Goal: Information Seeking & Learning: Learn about a topic

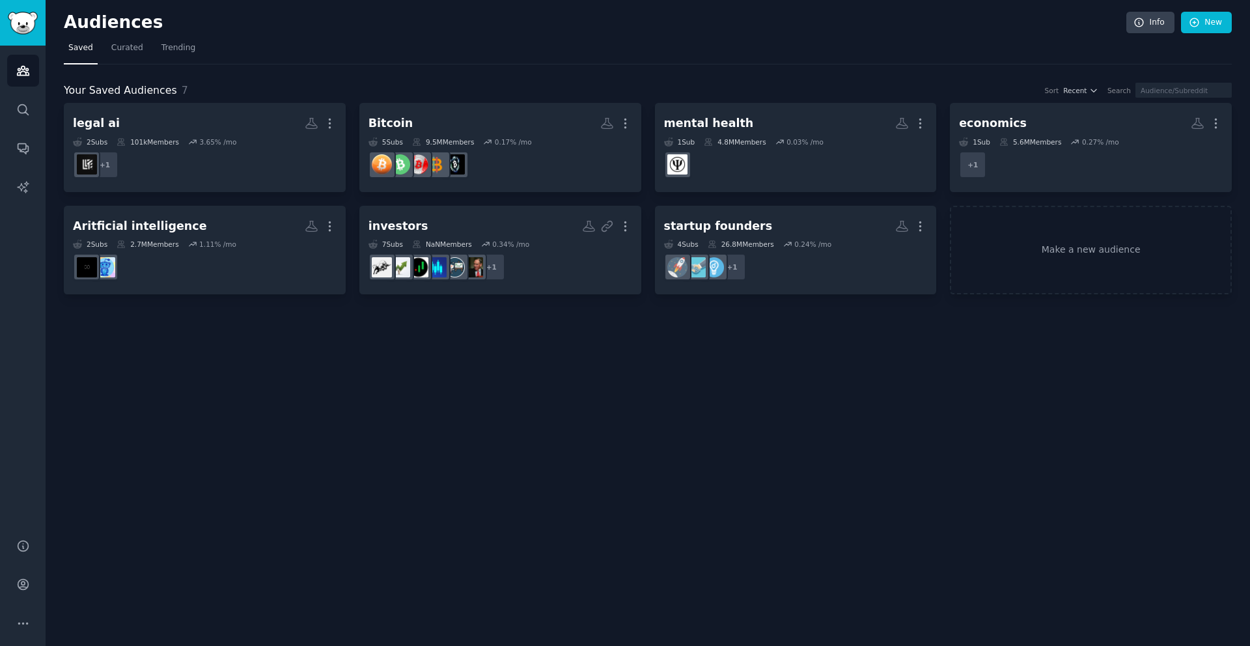
click at [335, 17] on h2 "Audiences" at bounding box center [595, 22] width 1063 height 21
click at [292, 56] on nav "Saved Curated Trending" at bounding box center [648, 51] width 1168 height 27
click at [720, 404] on div "Audiences Info New Saved Curated Trending Your Saved Audiences 7 Sort Recent Se…" at bounding box center [648, 323] width 1205 height 646
click at [1192, 25] on icon at bounding box center [1195, 23] width 12 height 12
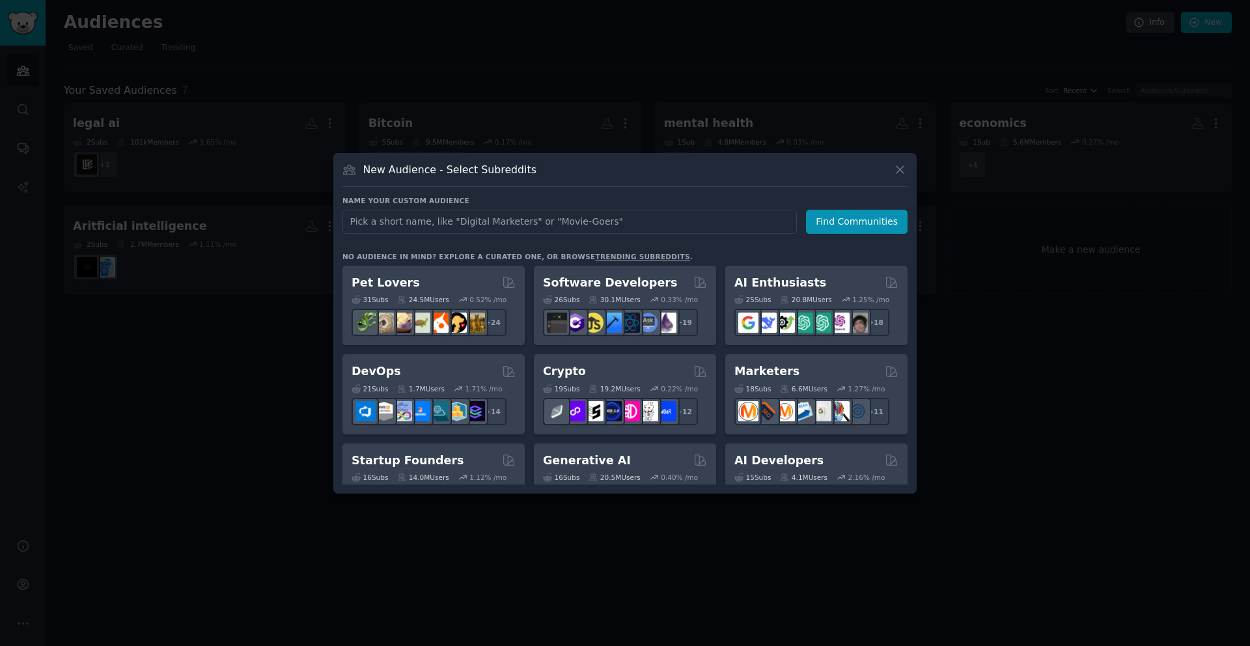
click at [495, 229] on input "text" at bounding box center [569, 222] width 454 height 24
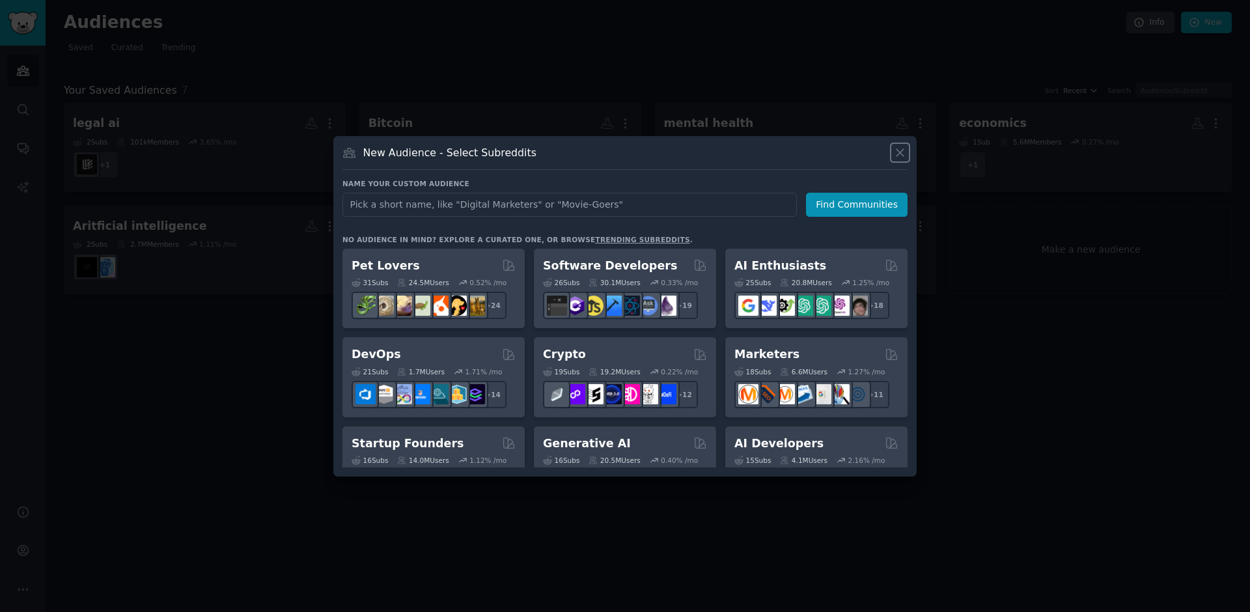
click at [898, 154] on icon at bounding box center [900, 153] width 14 height 14
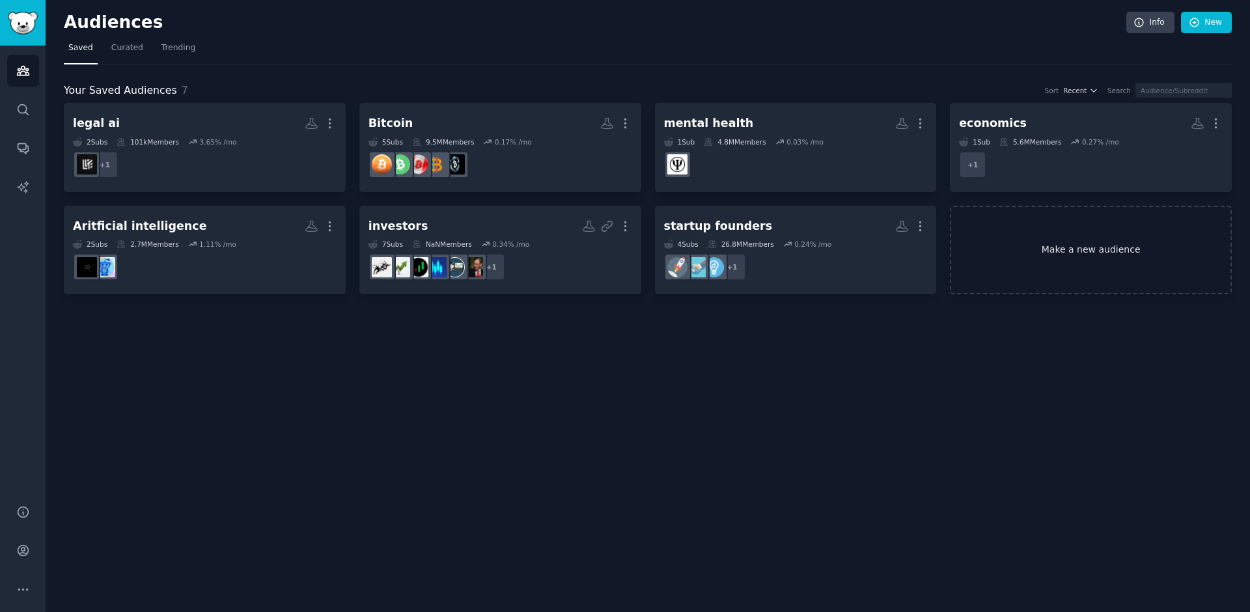
click at [1091, 249] on link "Make a new audience" at bounding box center [1091, 250] width 282 height 89
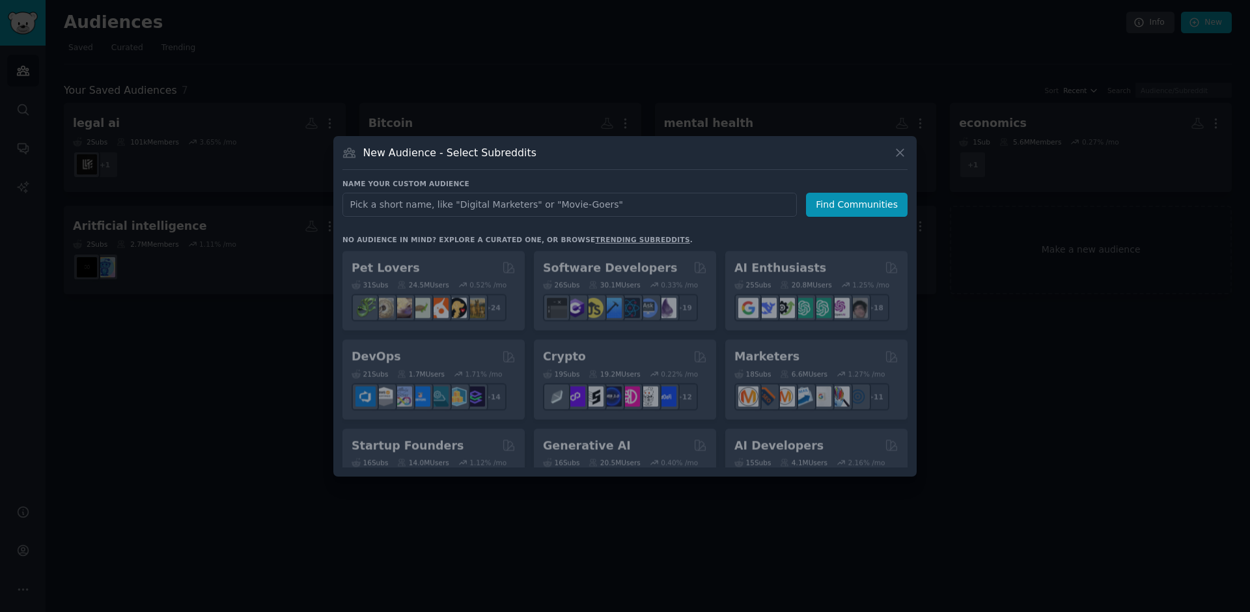
click at [451, 206] on input "text" at bounding box center [569, 205] width 454 height 24
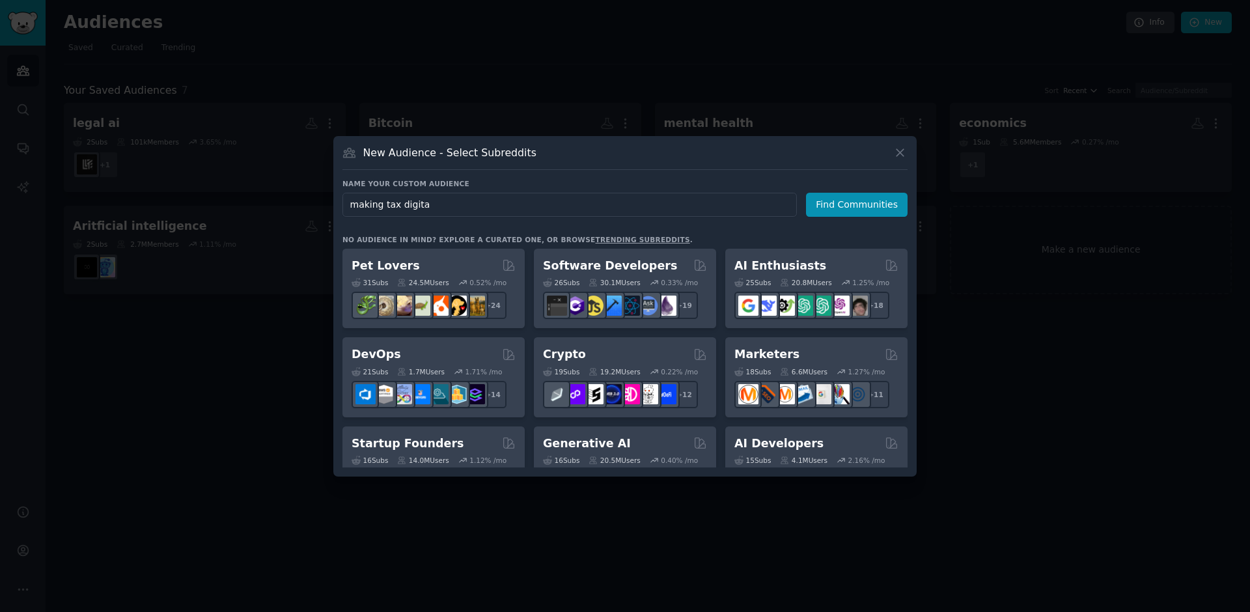
type input "making tax digital"
click button "Find Communities" at bounding box center [857, 205] width 102 height 24
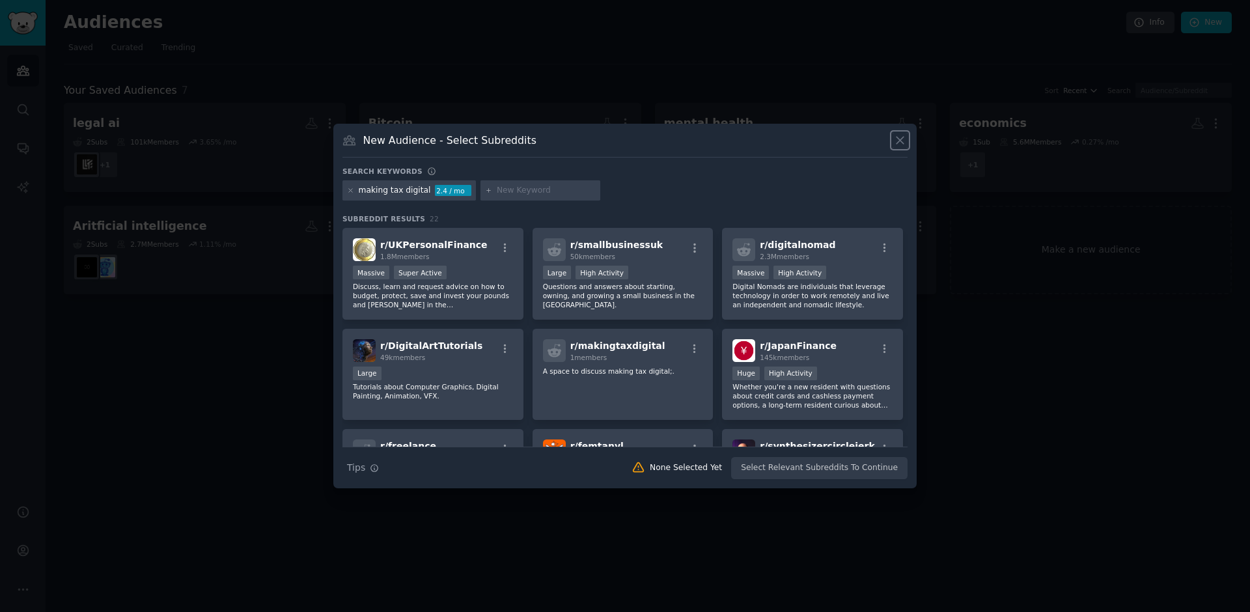
click at [902, 141] on icon at bounding box center [900, 140] width 14 height 14
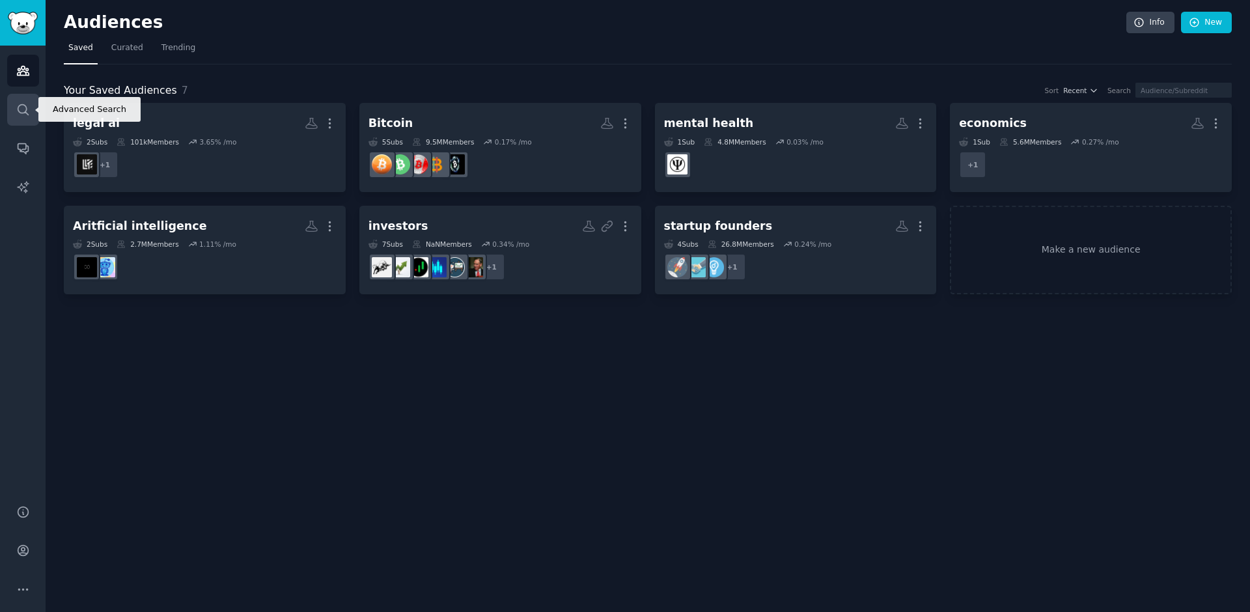
click at [21, 110] on icon "Sidebar" at bounding box center [23, 110] width 14 height 14
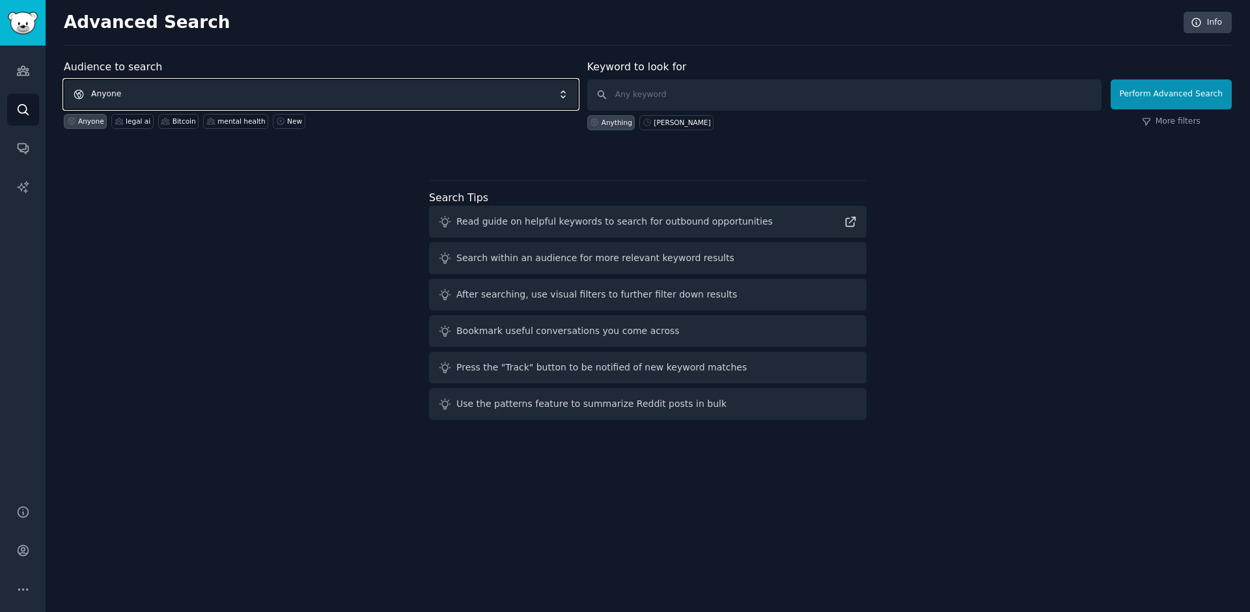
click at [221, 95] on span "Anyone" at bounding box center [321, 94] width 514 height 30
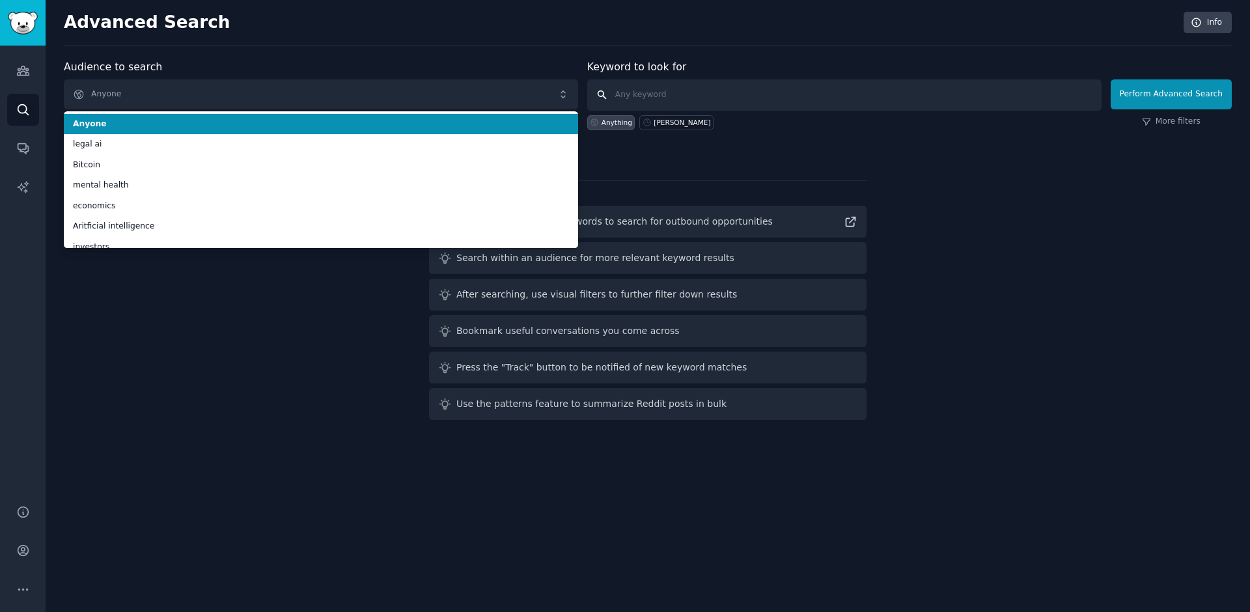
click at [644, 92] on input "text" at bounding box center [844, 94] width 514 height 31
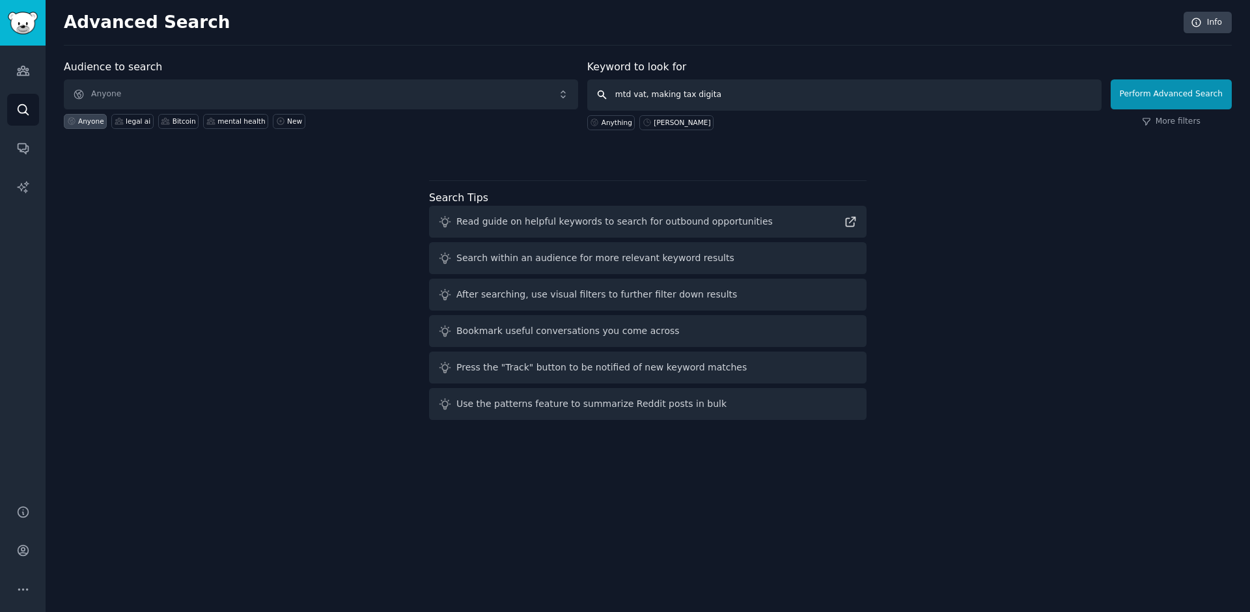
type input "mtd vat, making tax digital"
click button "Perform Advanced Search" at bounding box center [1171, 94] width 121 height 30
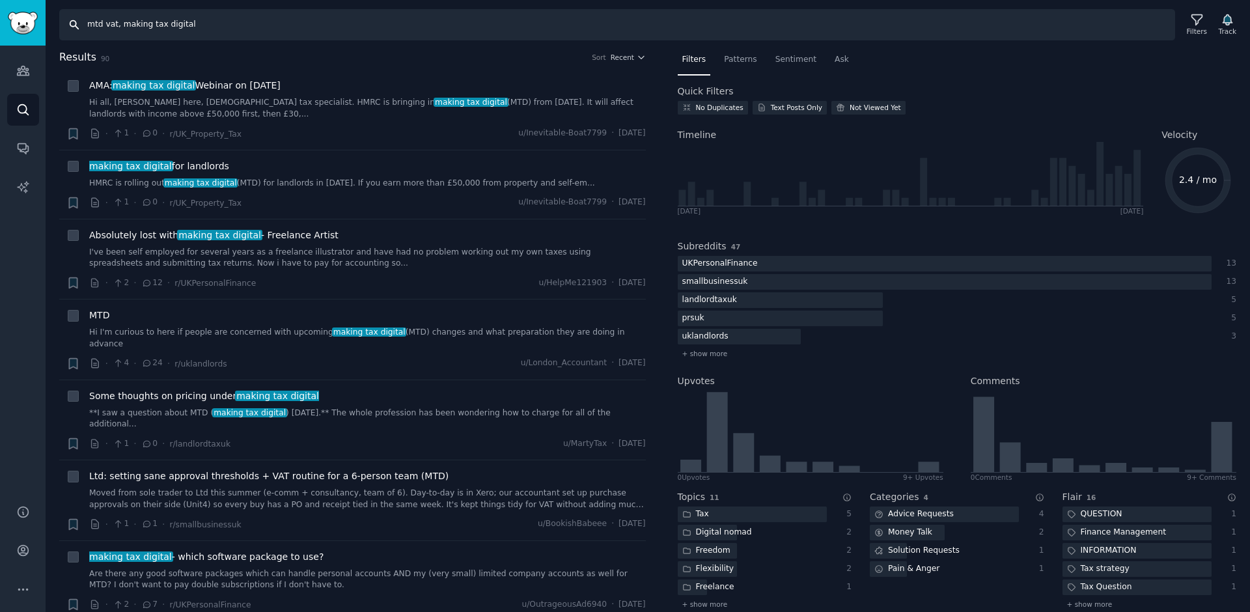
click at [209, 27] on input "mtd vat, making tax digital" at bounding box center [617, 24] width 1116 height 31
type input "mtd vat, making tax digital, mtd self assessment"
drag, startPoint x: 301, startPoint y: 27, endPoint x: 83, endPoint y: 22, distance: 218.8
click at [83, 22] on input "mtd vat, making tax digital, mtd self assessment" at bounding box center [617, 24] width 1116 height 31
click at [290, 20] on input "mtd vat, making tax digital, mtd self assessment" at bounding box center [617, 24] width 1116 height 31
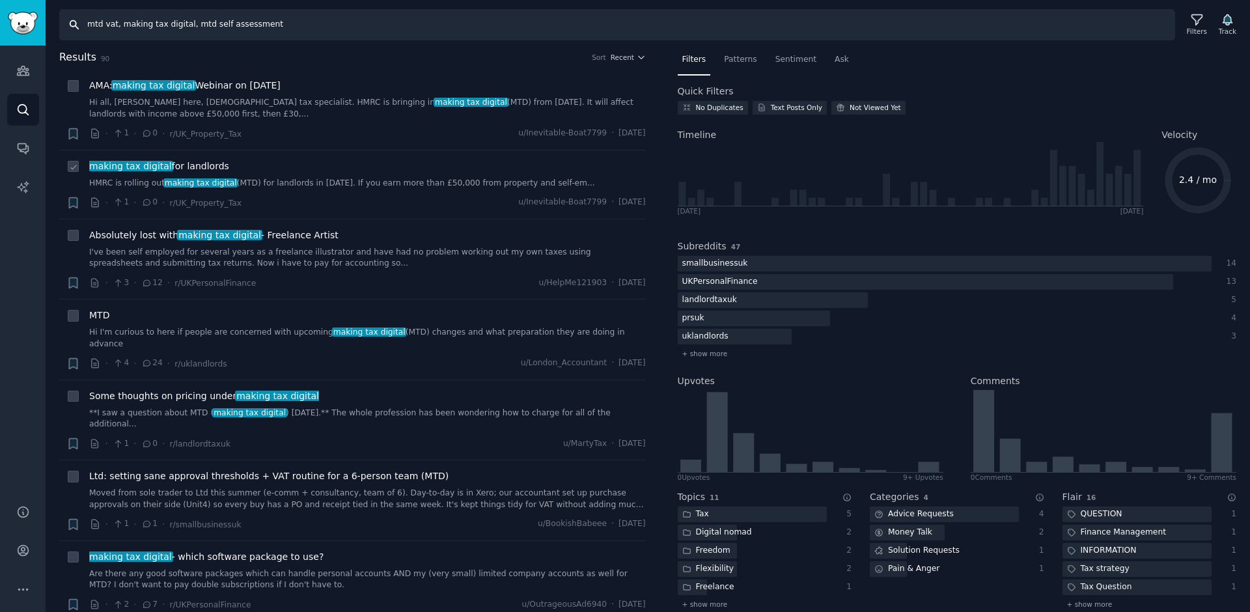
scroll to position [16, 0]
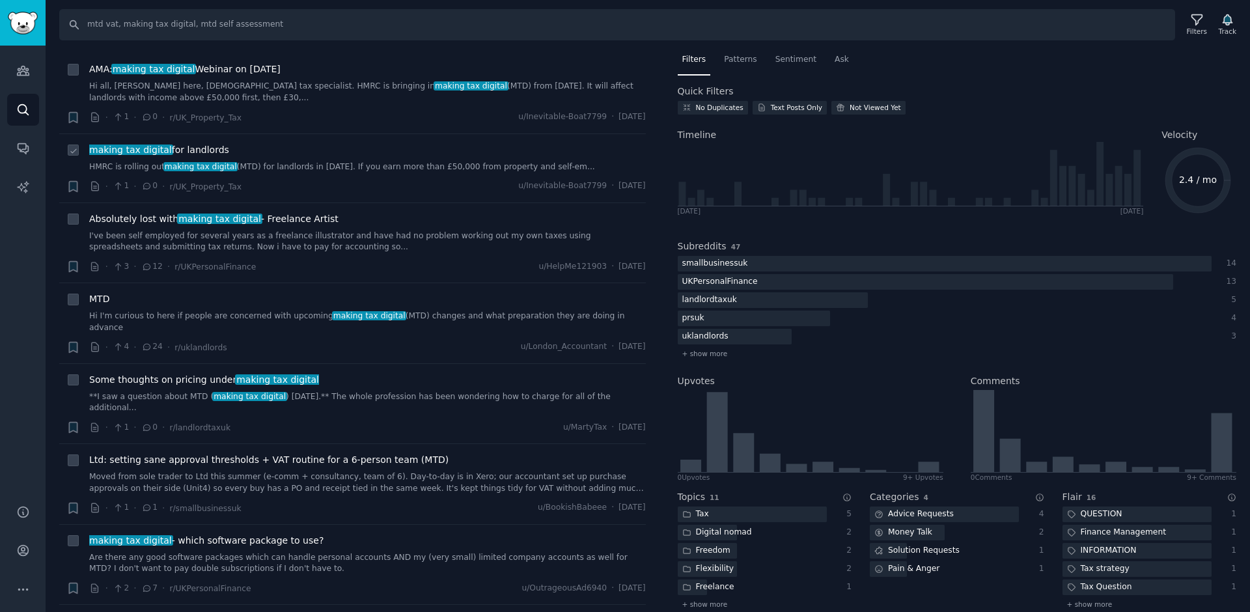
click at [173, 148] on span "making tax digital for landlords" at bounding box center [159, 150] width 140 height 14
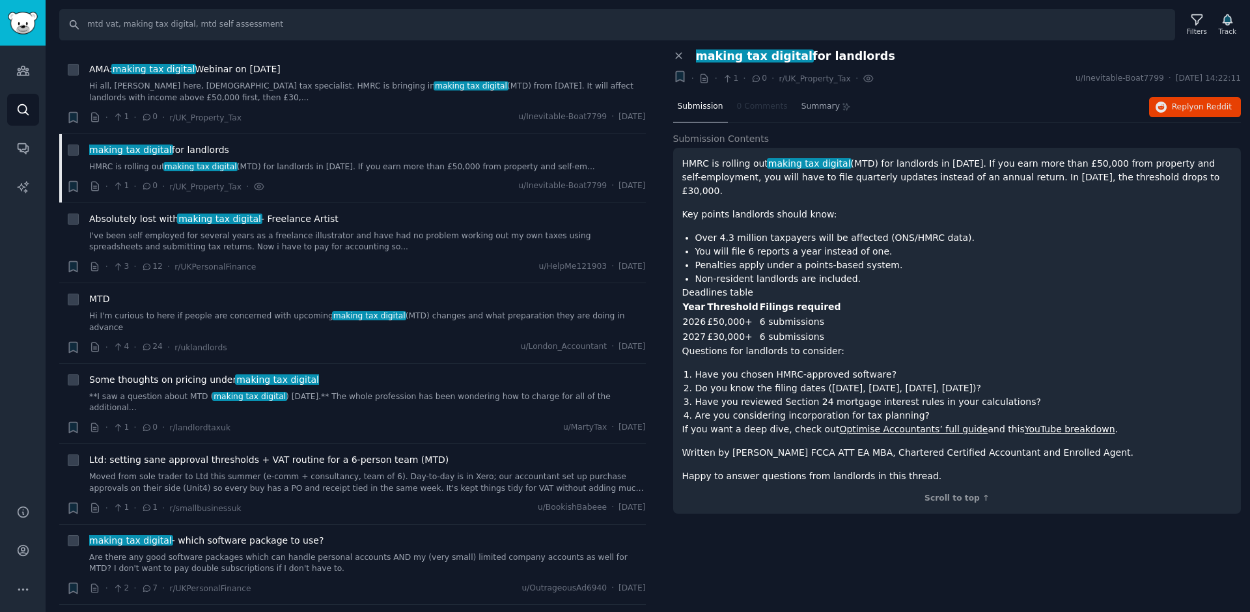
click at [859, 208] on p "Key points landlords should know:" at bounding box center [957, 215] width 550 height 14
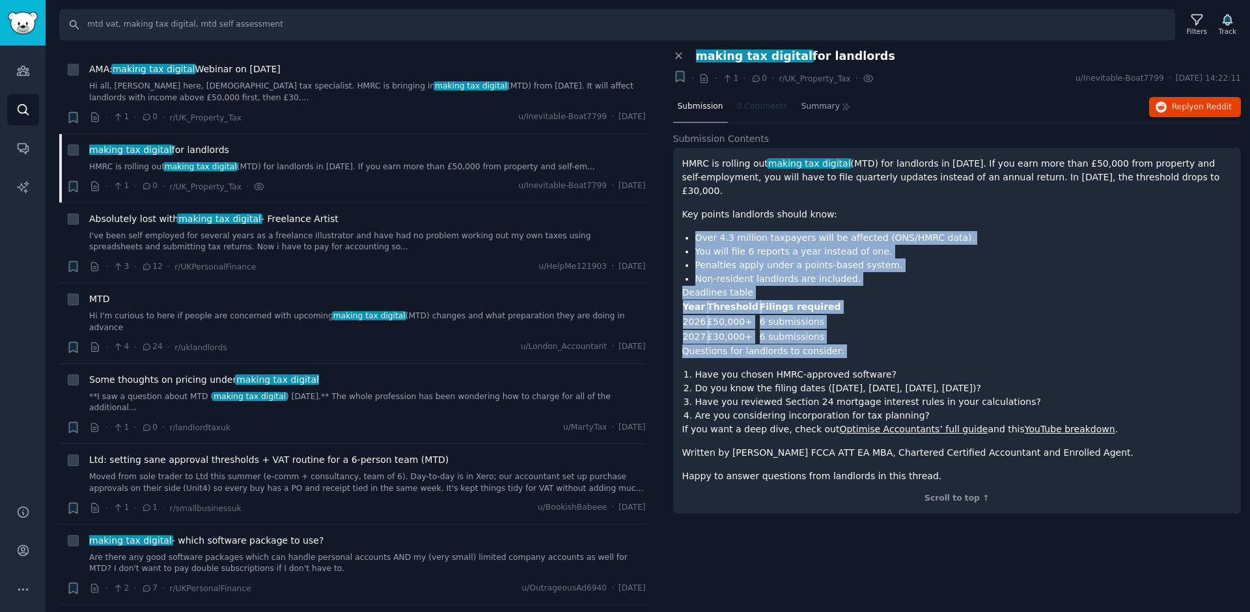
drag, startPoint x: 859, startPoint y: 202, endPoint x: 859, endPoint y: 345, distance: 143.2
click at [859, 345] on div "HMRC is rolling out making tax digital (MTD) for landlords in [DATE]. If you ea…" at bounding box center [957, 320] width 550 height 326
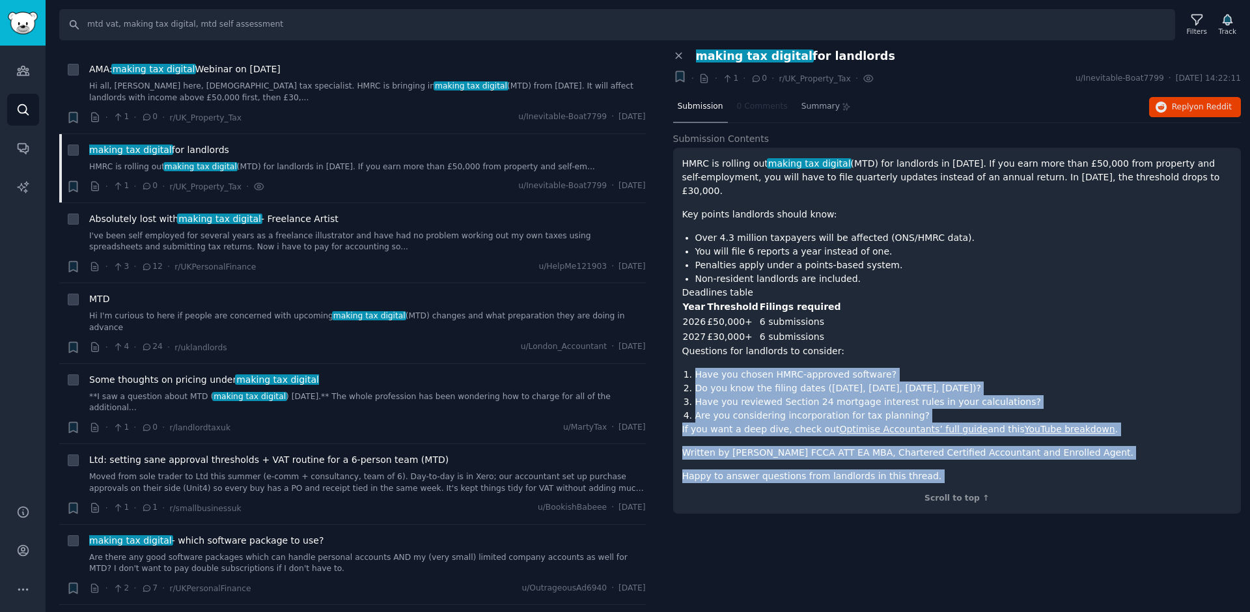
drag, startPoint x: 867, startPoint y: 330, endPoint x: 912, endPoint y: 469, distance: 146.0
click at [913, 469] on div "HMRC is rolling out making tax digital (MTD) for landlords in [DATE]. If you ea…" at bounding box center [957, 331] width 568 height 366
click at [912, 469] on div "HMRC is rolling out making tax digital (MTD) for landlords in [DATE]. If you ea…" at bounding box center [957, 331] width 568 height 366
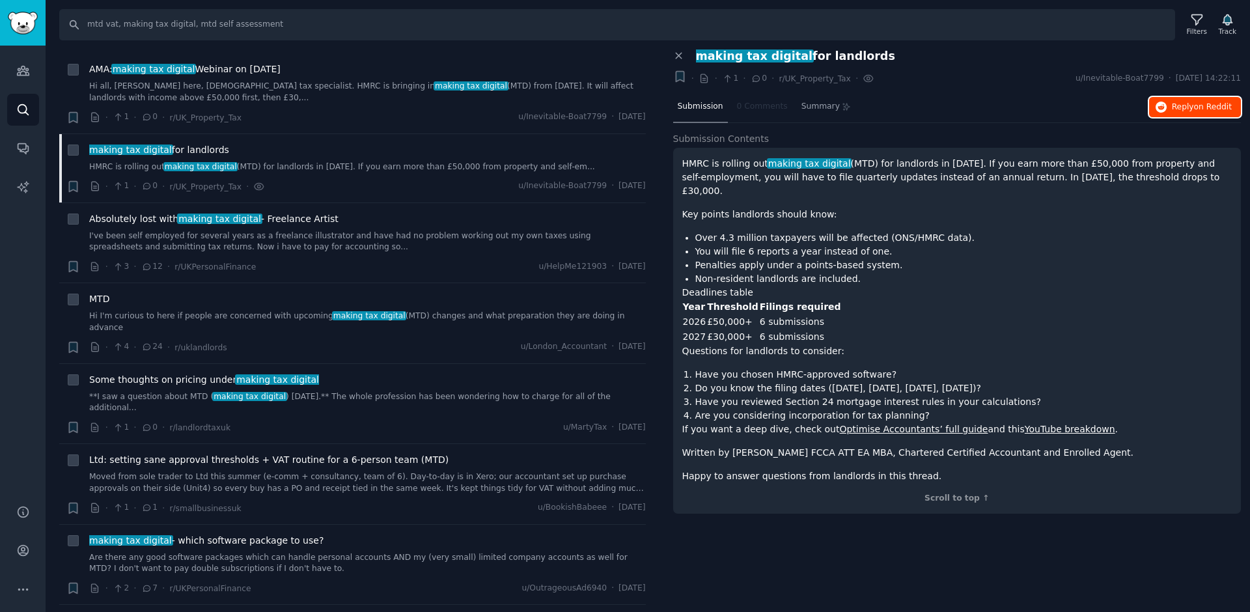
click at [1182, 107] on span "Reply on Reddit" at bounding box center [1202, 108] width 60 height 12
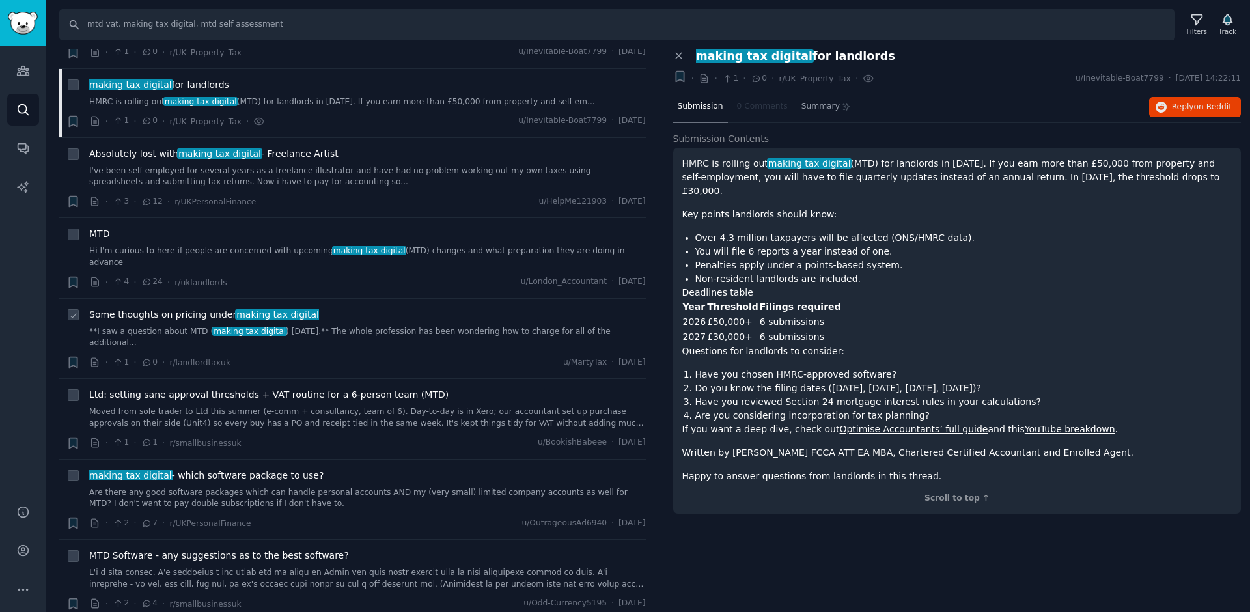
click at [187, 308] on span "Some thoughts on pricing under making tax digital" at bounding box center [204, 315] width 230 height 14
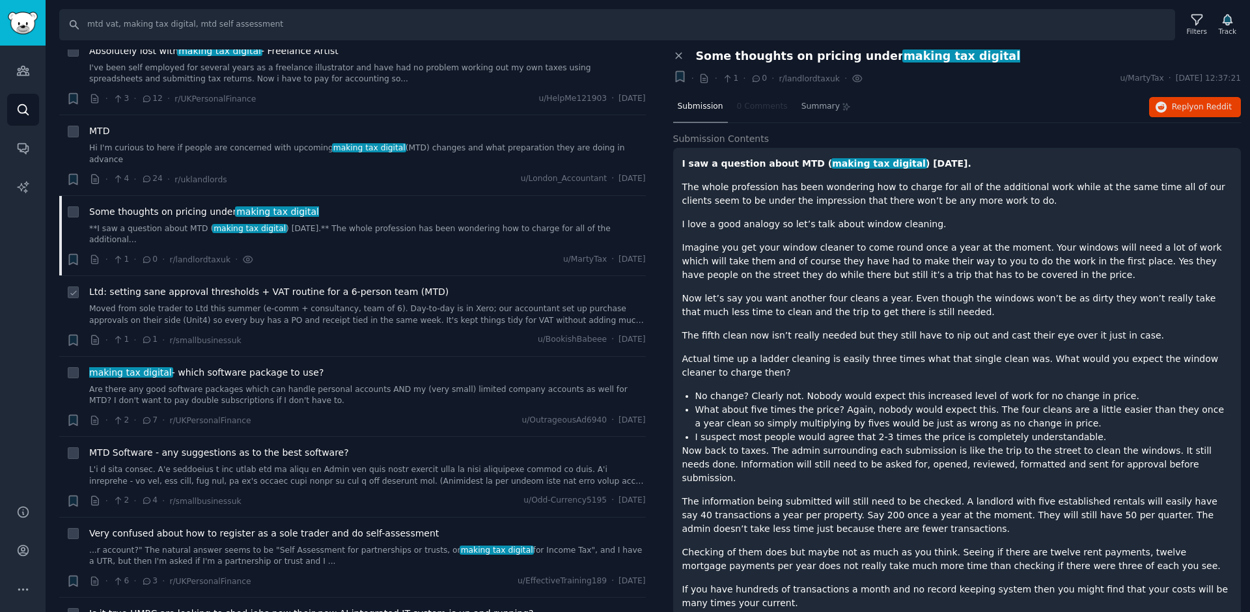
click at [296, 285] on span "Ltd: setting sane approval thresholds + VAT routine for a 6-person team (MTD)" at bounding box center [268, 292] width 359 height 14
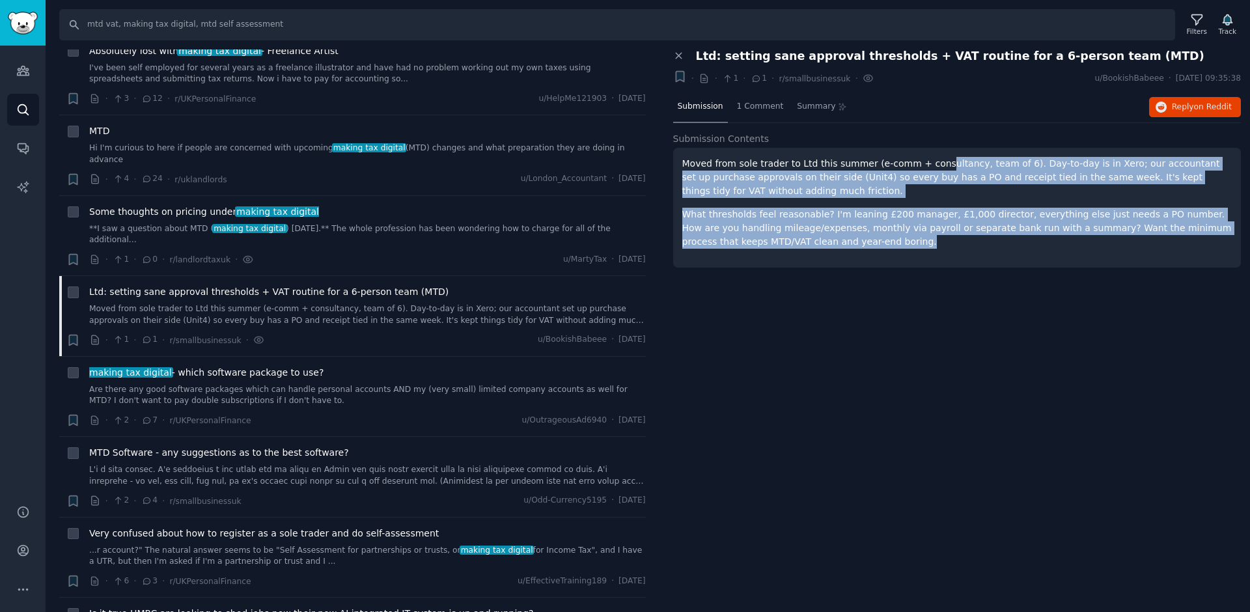
drag, startPoint x: 934, startPoint y: 161, endPoint x: 931, endPoint y: 237, distance: 75.6
click at [932, 237] on div "Moved from sole trader to Ltd this summer (e-comm + consultancy, team of 6). Da…" at bounding box center [957, 203] width 550 height 92
click at [931, 237] on p "What thresholds feel reasonable? I'm leaning £200 manager, £1,000 director, eve…" at bounding box center [957, 228] width 550 height 41
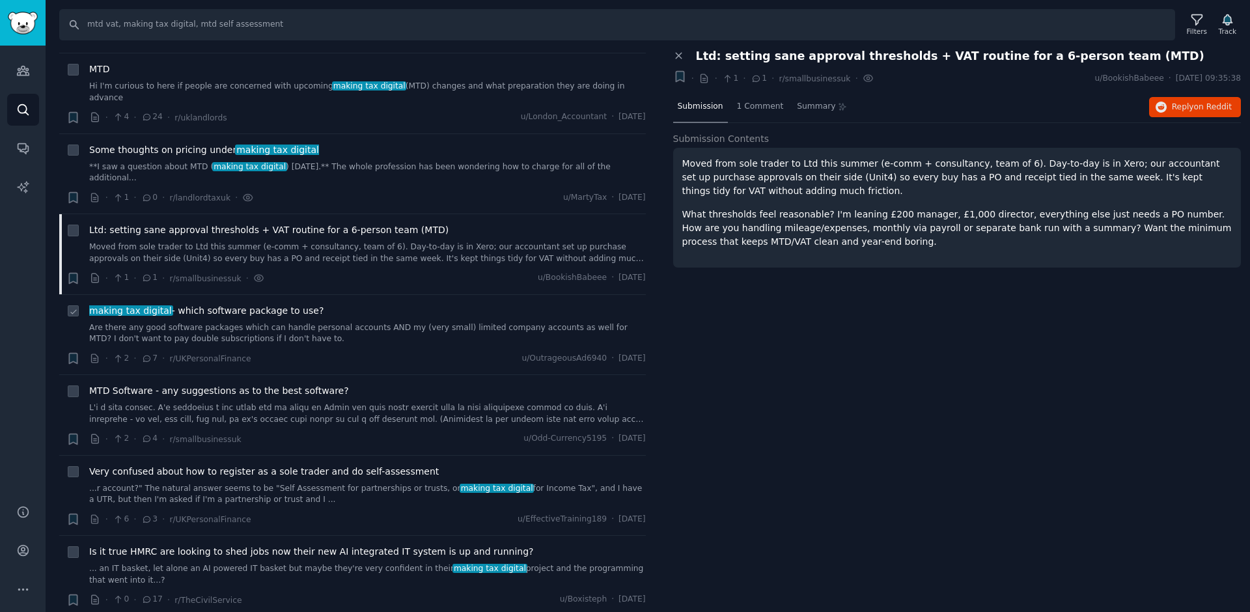
scroll to position [251, 0]
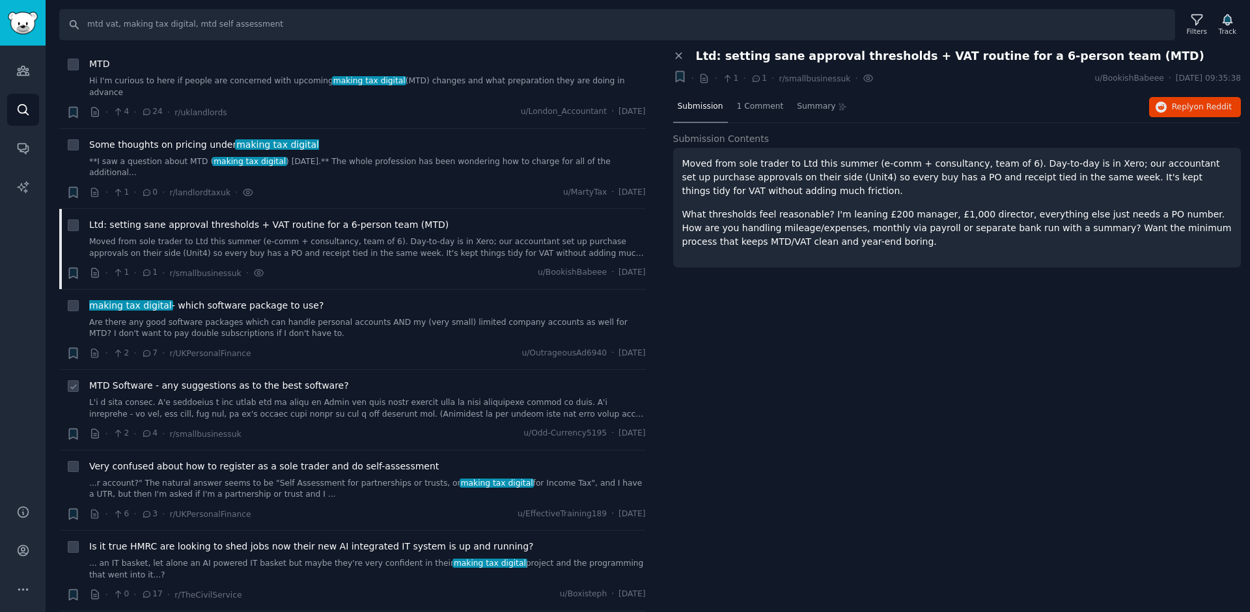
click at [223, 379] on span "MTD Software - any suggestions as to the best software?" at bounding box center [219, 386] width 260 height 14
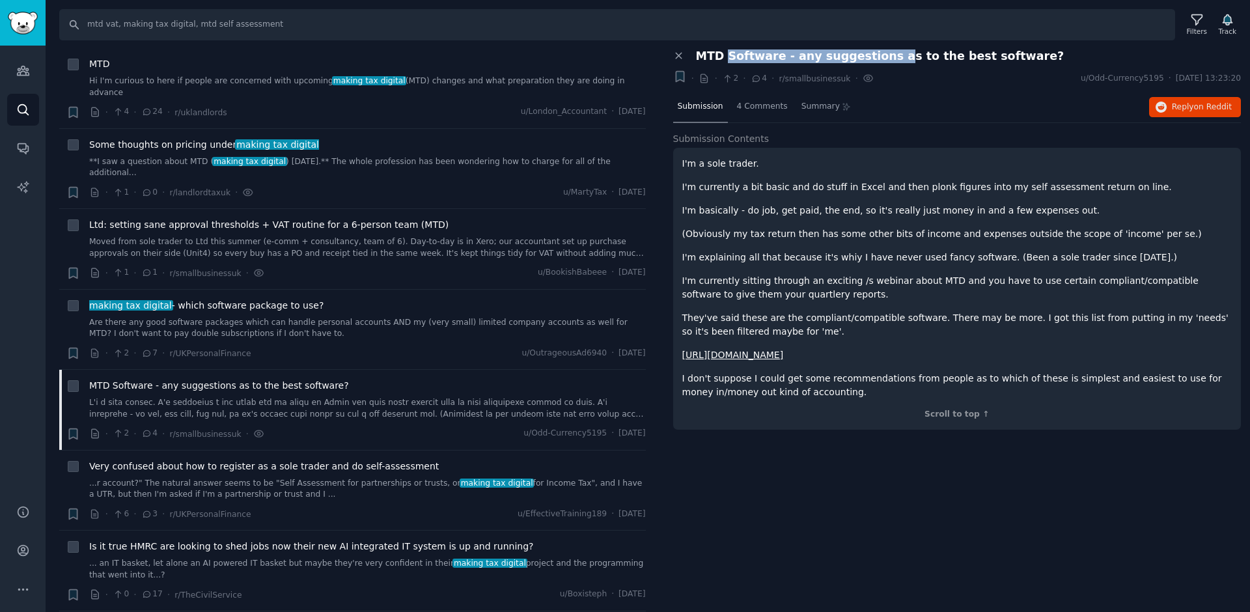
drag, startPoint x: 727, startPoint y: 54, endPoint x: 882, endPoint y: 56, distance: 155.0
click at [882, 56] on span "MTD Software - any suggestions as to the best software?" at bounding box center [880, 56] width 369 height 14
drag, startPoint x: 829, startPoint y: 163, endPoint x: 818, endPoint y: 253, distance: 90.5
click at [819, 253] on div "I'm a sole trader. I'm currently a bit basic and do stuff in Excel and then plo…" at bounding box center [957, 278] width 550 height 242
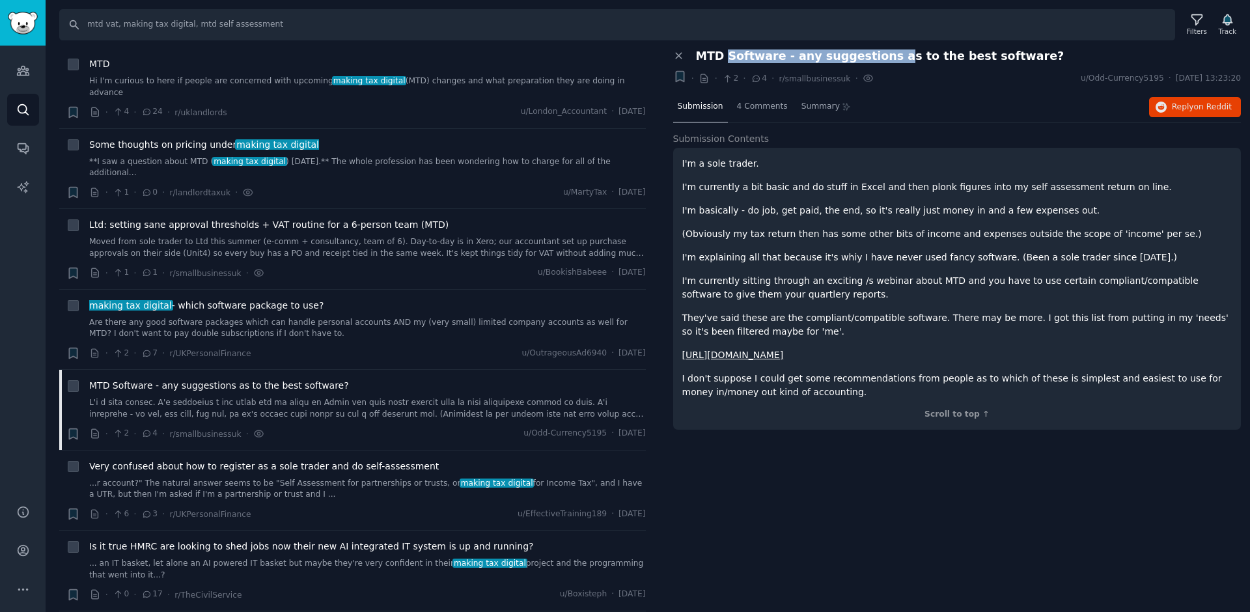
click at [818, 253] on p "I'm explaining all that because it's whiy I have never used fancy software. (Be…" at bounding box center [957, 258] width 550 height 14
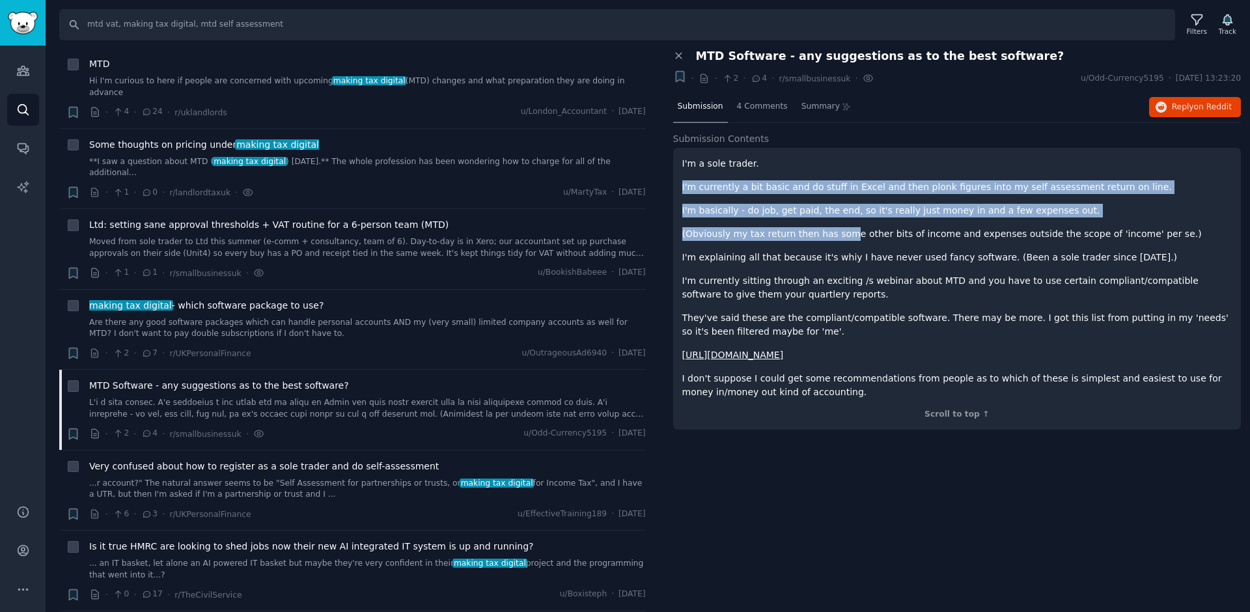
drag, startPoint x: 843, startPoint y: 171, endPoint x: 843, endPoint y: 230, distance: 58.6
click at [843, 230] on div "I'm a sole trader. I'm currently a bit basic and do stuff in Excel and then plo…" at bounding box center [957, 278] width 550 height 242
click at [843, 230] on p "(Obviously my tax return then has some other bits of income and expenses outsid…" at bounding box center [957, 234] width 550 height 14
drag, startPoint x: 903, startPoint y: 169, endPoint x: 895, endPoint y: 260, distance: 90.9
click at [895, 260] on div "I'm a sole trader. I'm currently a bit basic and do stuff in Excel and then plo…" at bounding box center [957, 278] width 550 height 242
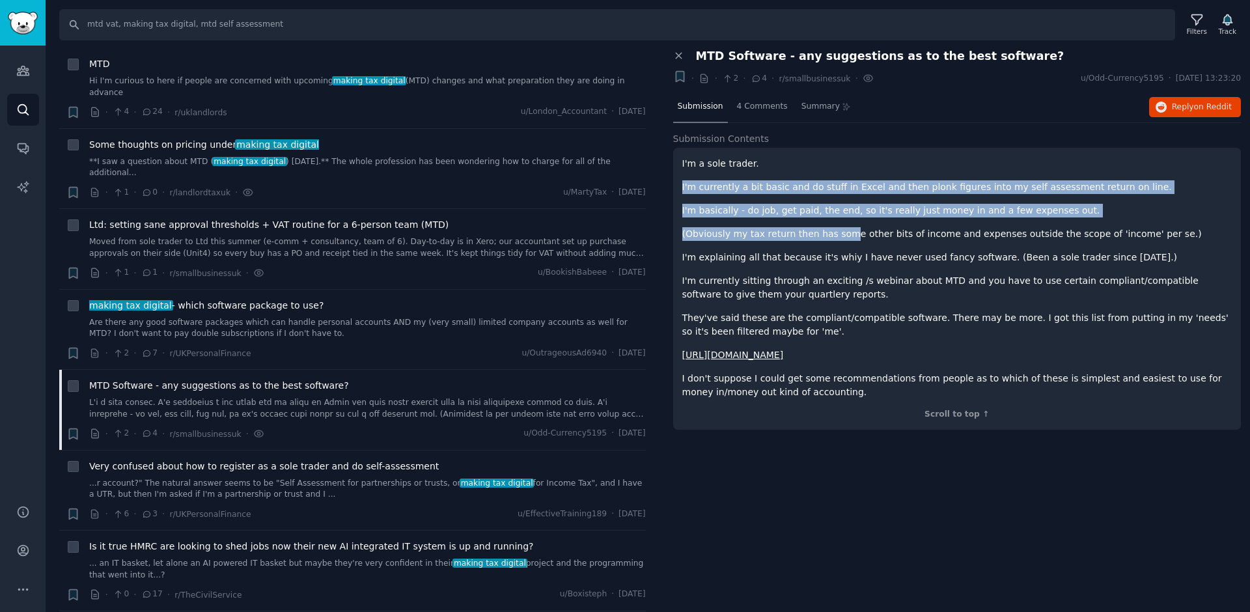
click at [895, 260] on p "I'm explaining all that because it's whiy I have never used fancy software. (Be…" at bounding box center [957, 258] width 550 height 14
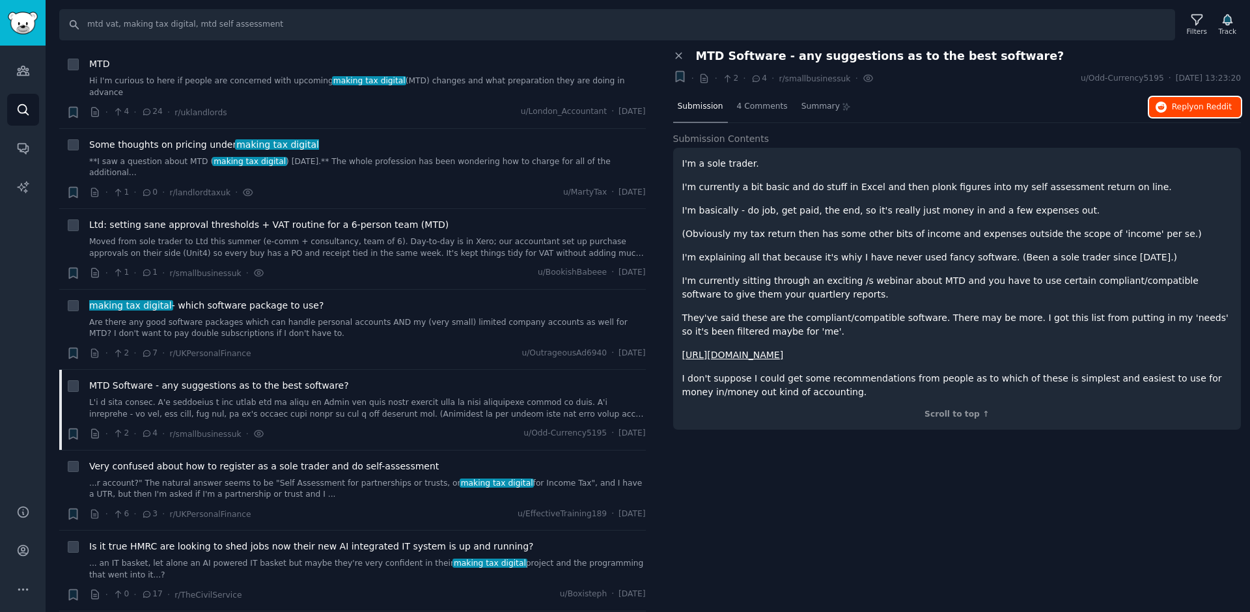
click at [1175, 107] on span "Reply on Reddit" at bounding box center [1202, 108] width 60 height 12
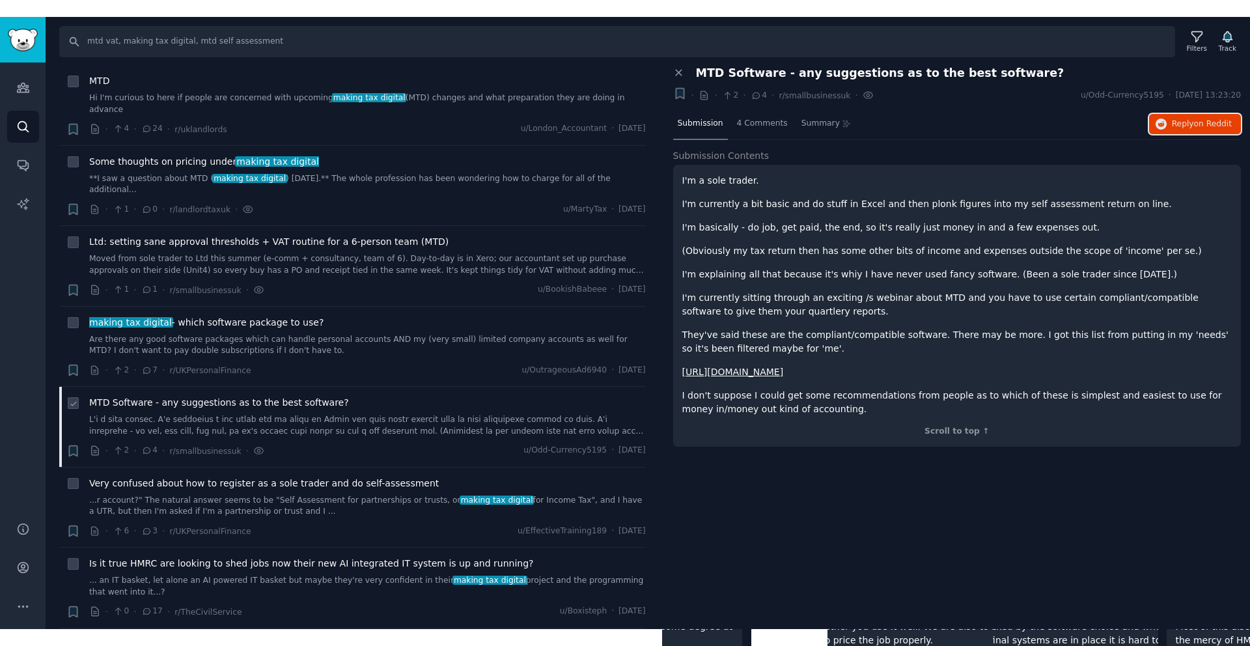
scroll to position [296, 0]
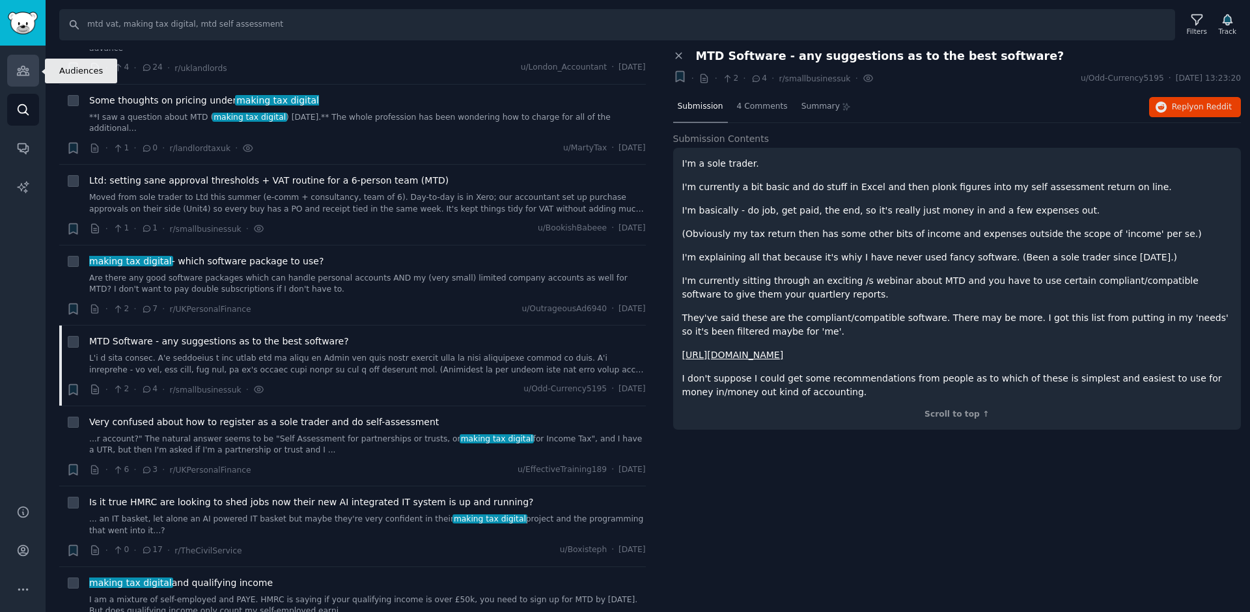
click at [12, 72] on link "Audiences" at bounding box center [23, 71] width 32 height 32
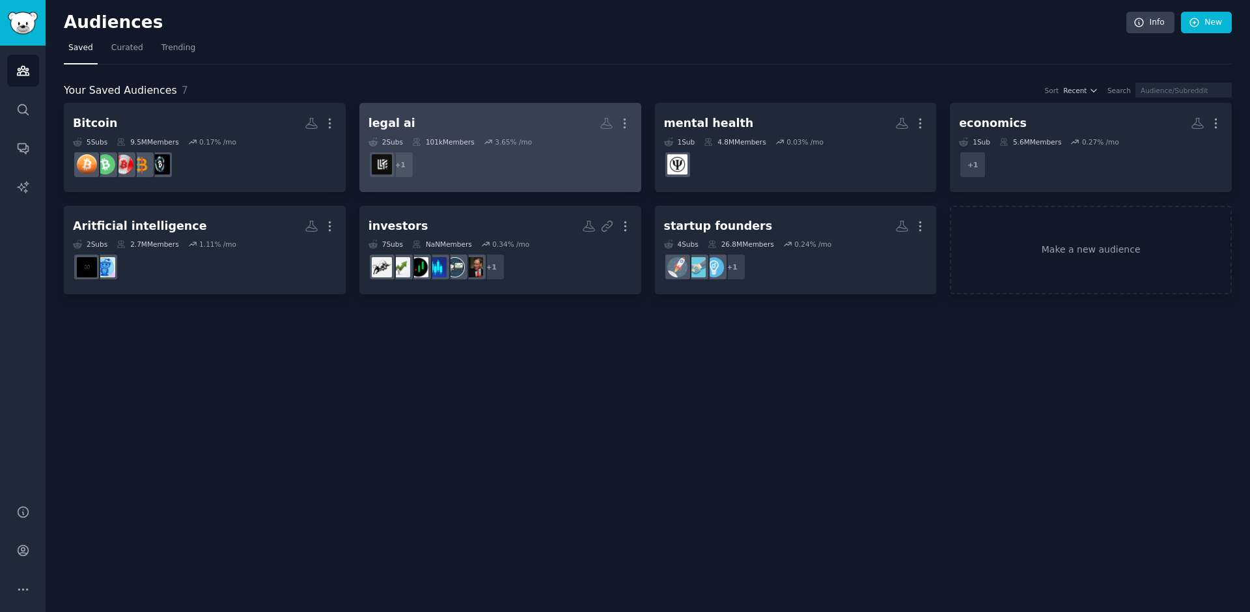
click at [489, 148] on dd "r/LawFirm + 1" at bounding box center [501, 164] width 264 height 36
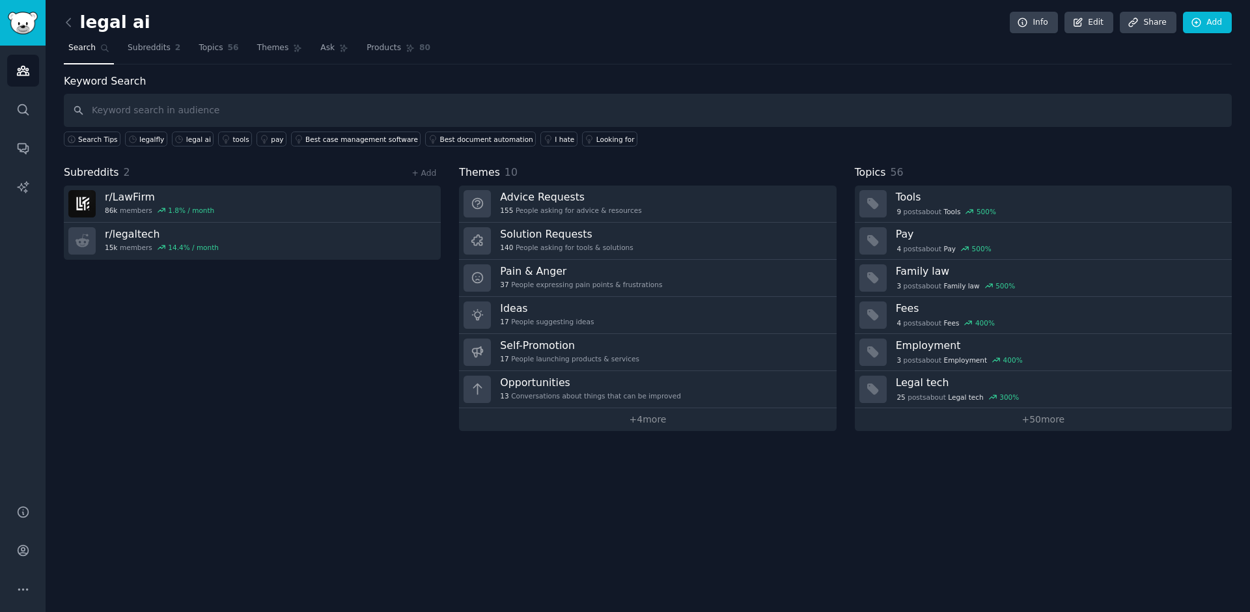
click at [189, 307] on div "Subreddits 2 + Add r/ LawFirm 86k members 1.8 % / month r/ legaltech 15k member…" at bounding box center [252, 298] width 377 height 266
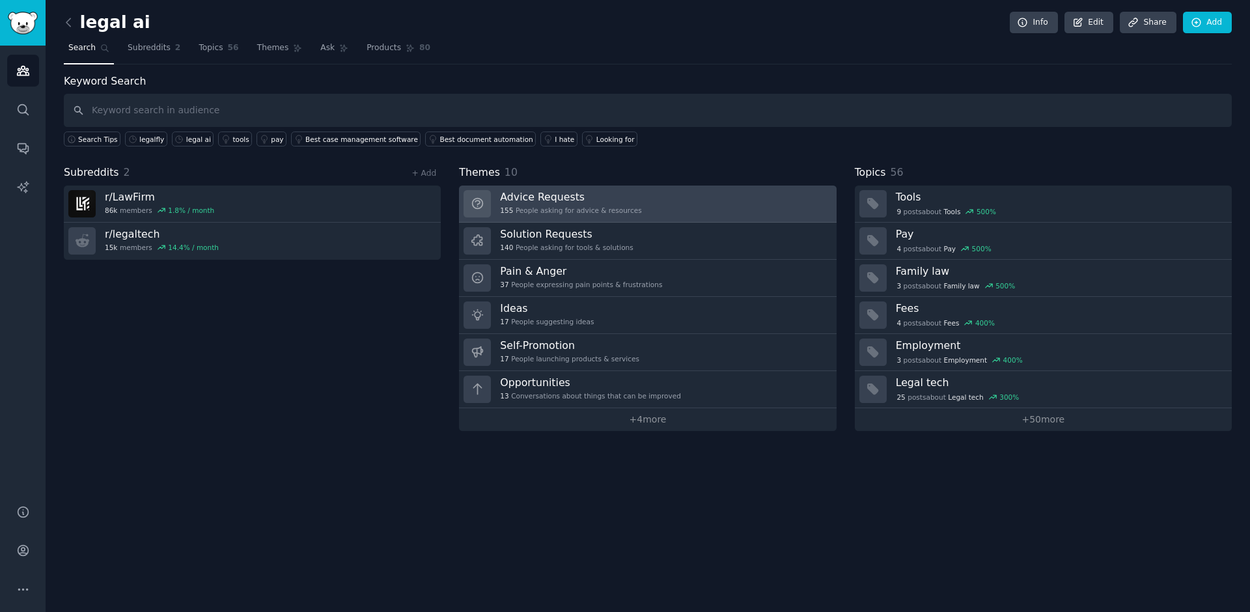
click at [654, 212] on link "Advice Requests 155 People asking for advice & resources" at bounding box center [647, 204] width 377 height 37
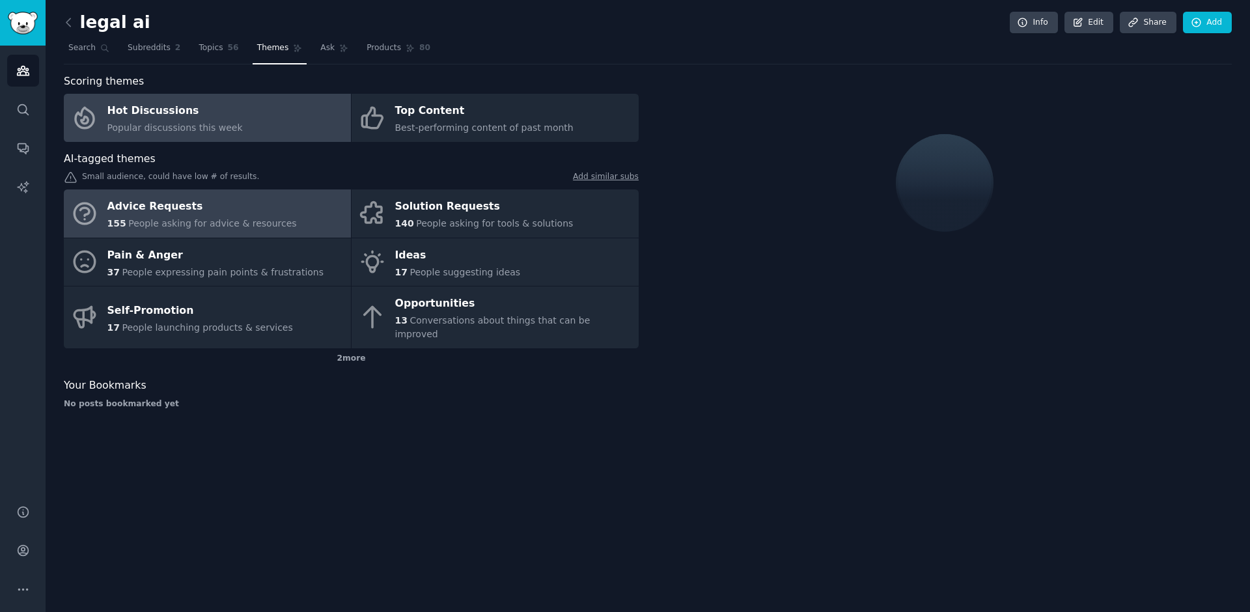
click at [128, 104] on div "Hot Discussions" at bounding box center [174, 111] width 135 height 21
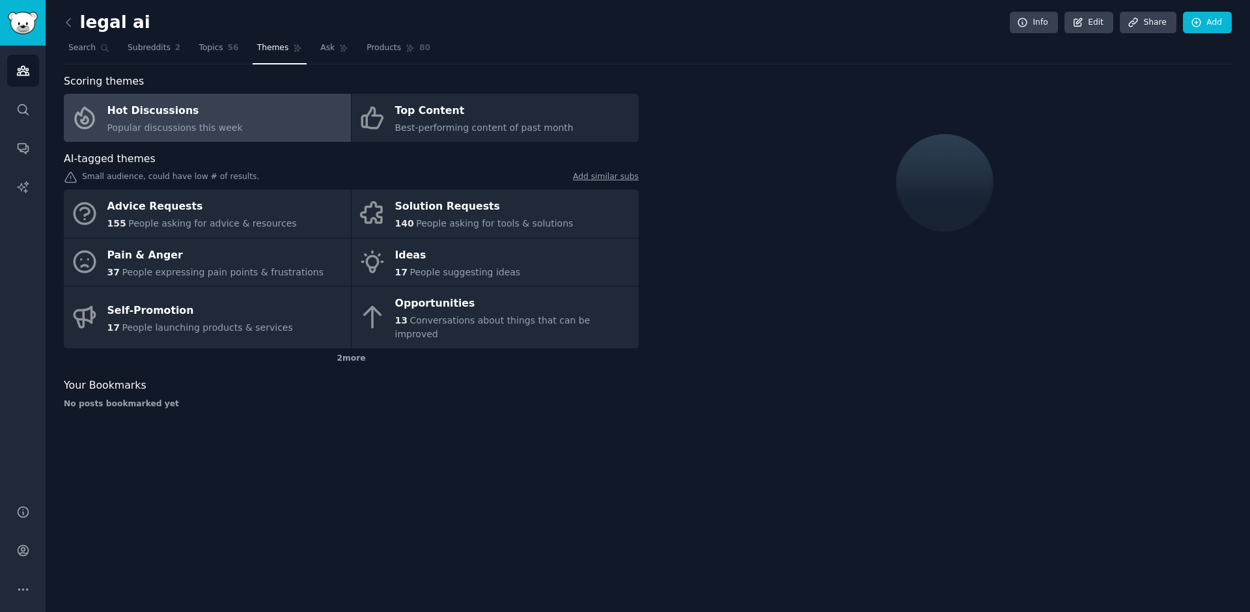
click at [184, 115] on div "Hot Discussions" at bounding box center [174, 111] width 135 height 21
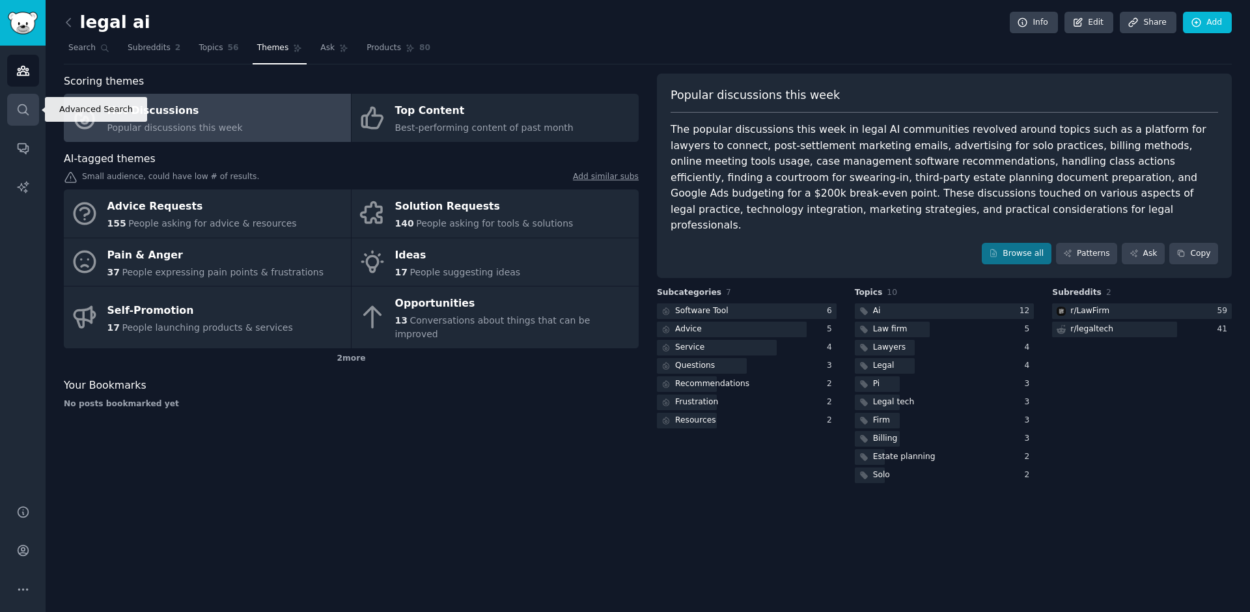
click at [21, 101] on link "Search" at bounding box center [23, 110] width 32 height 32
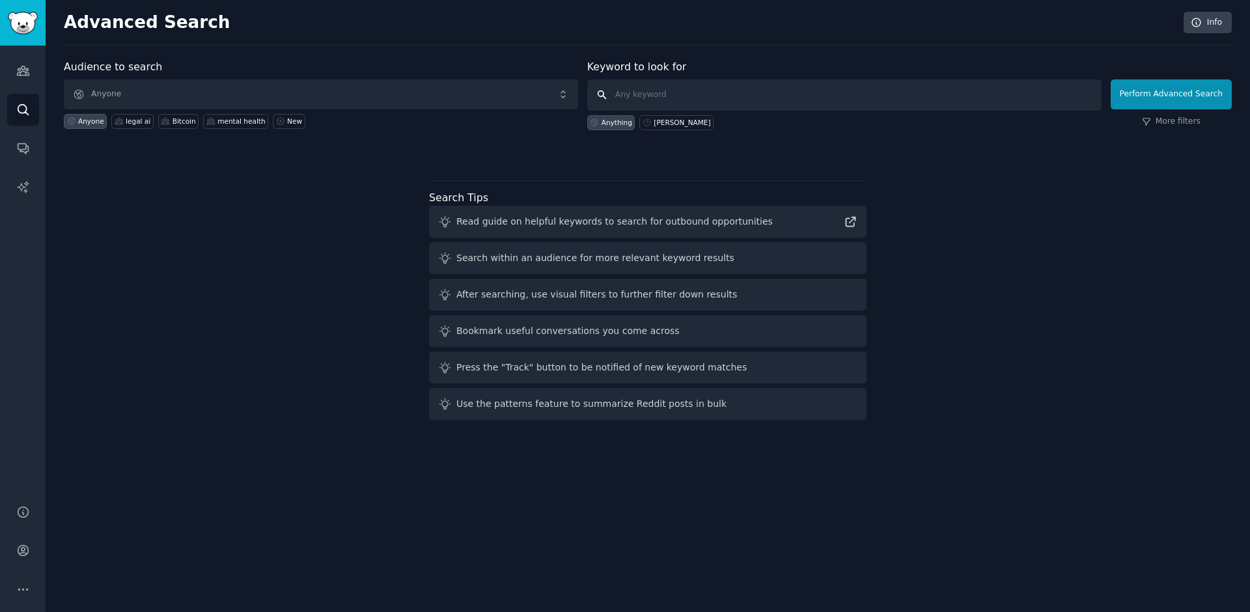
click at [684, 100] on input "text" at bounding box center [844, 94] width 514 height 31
type input "abratax"
click button "Perform Advanced Search" at bounding box center [1171, 94] width 121 height 30
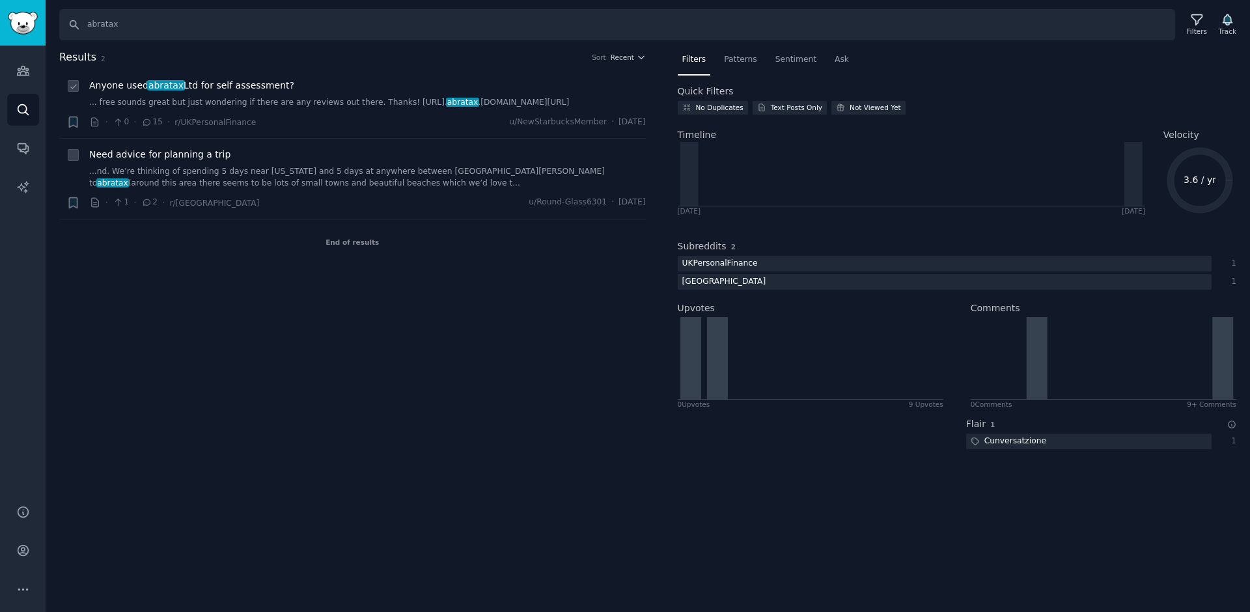
click at [565, 109] on div "Anyone used abratax Ltd for self assessment? ... free sounds great but just won…" at bounding box center [367, 104] width 557 height 50
click at [553, 85] on div "Anyone used abratax Ltd for self assessment?" at bounding box center [367, 86] width 557 height 14
click at [252, 85] on span "Anyone used abratax Ltd for self assessment?" at bounding box center [191, 86] width 205 height 14
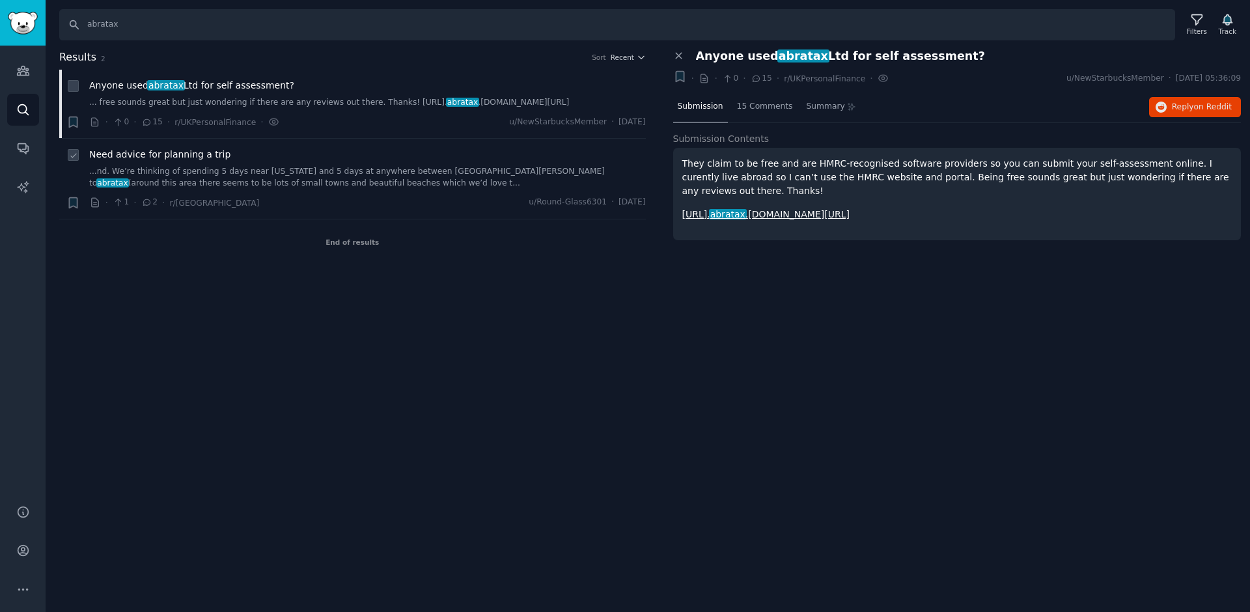
click at [327, 154] on div "Need advice for planning a trip" at bounding box center [367, 155] width 557 height 14
click at [145, 20] on input "abratax" at bounding box center [617, 24] width 1116 height 31
click at [145, 21] on input "abratax" at bounding box center [617, 24] width 1116 height 31
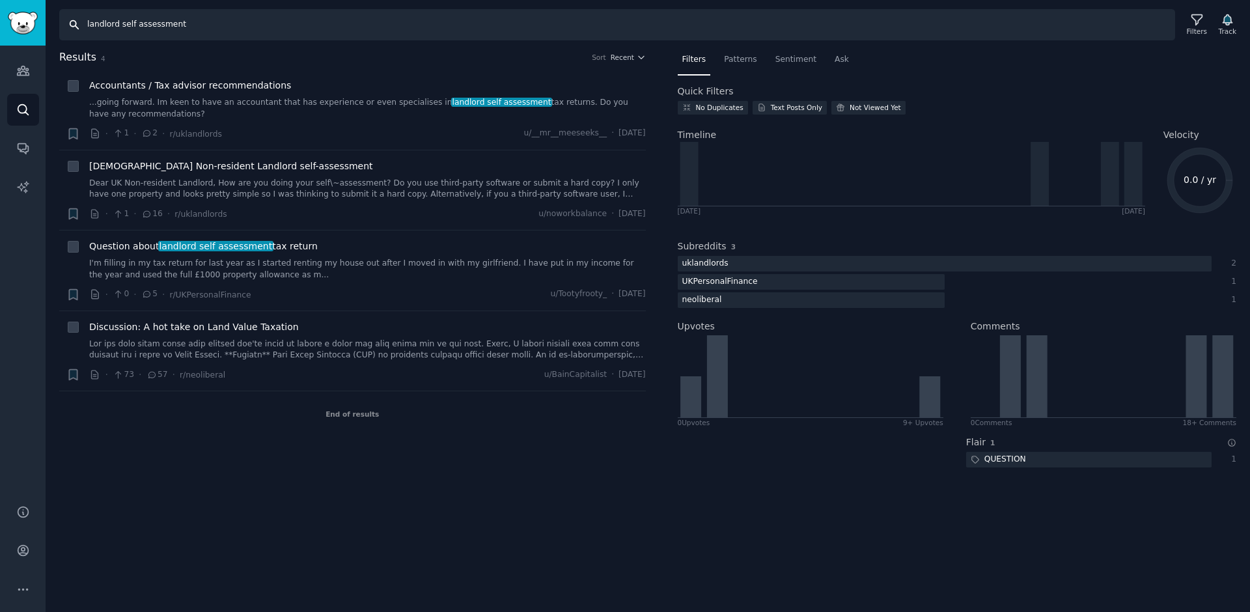
click at [199, 29] on input "landlord self assessment" at bounding box center [617, 24] width 1116 height 31
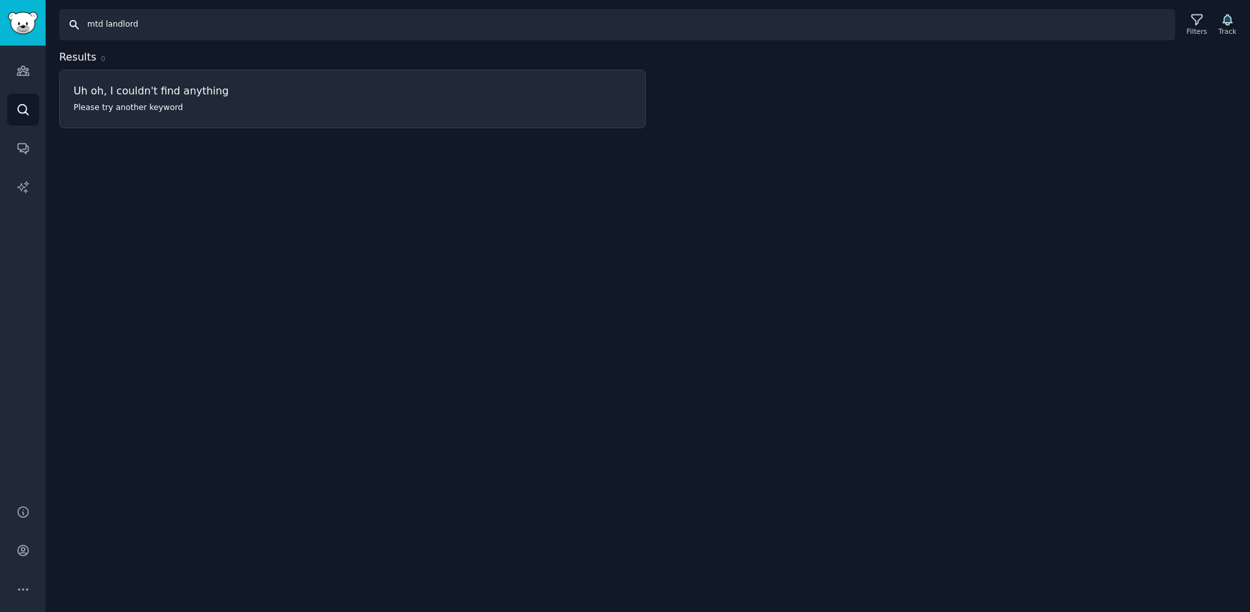
click at [164, 18] on input "mtd landlord" at bounding box center [617, 24] width 1116 height 31
click at [159, 22] on input "mtd landlord" at bounding box center [617, 24] width 1116 height 31
click at [175, 29] on input "mtd landlords" at bounding box center [617, 24] width 1116 height 31
type input "m"
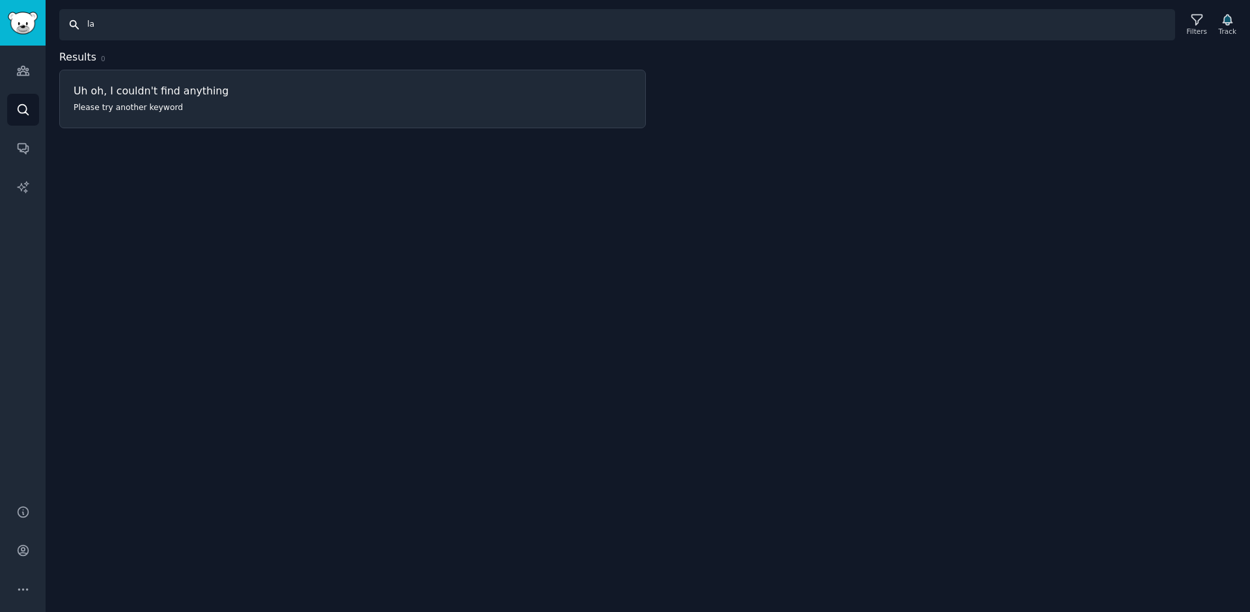
type input "l"
click at [208, 26] on input "self assessment landlords" at bounding box center [617, 24] width 1116 height 31
type input "self assessment landlord"
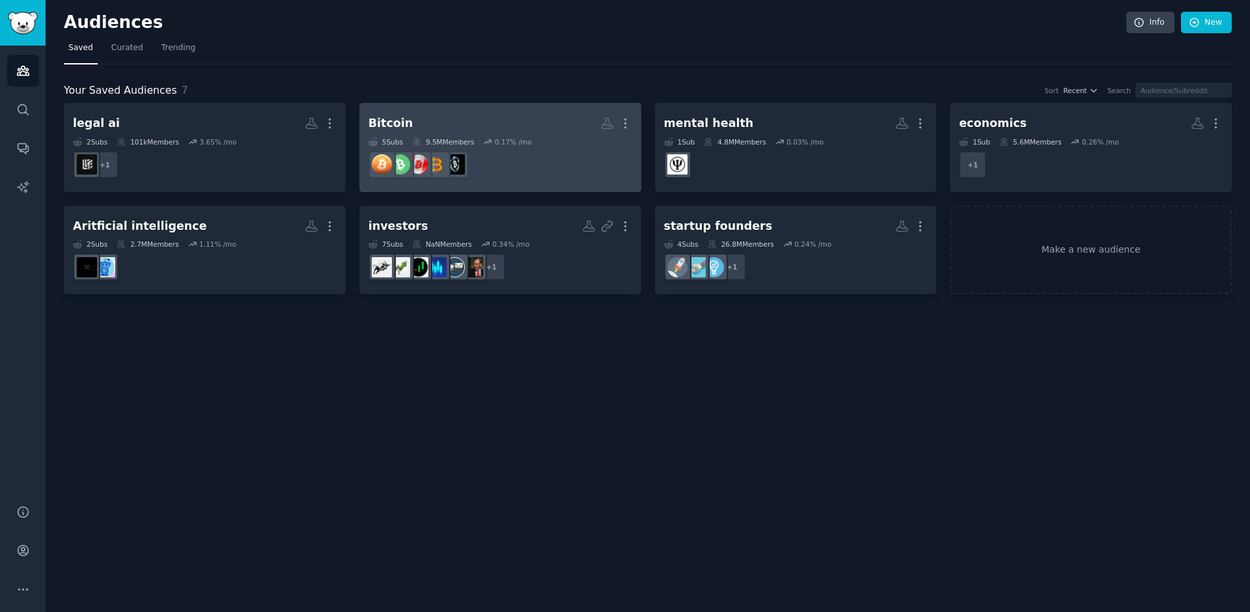
click at [456, 125] on h2 "Bitcoin More" at bounding box center [501, 123] width 264 height 23
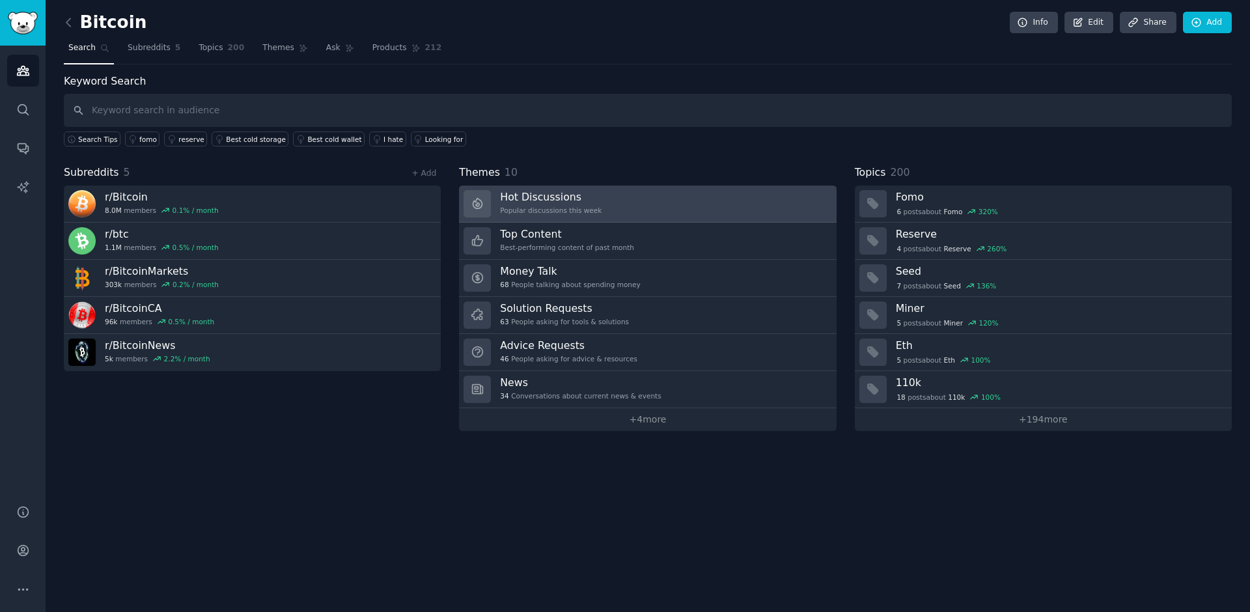
click at [616, 206] on link "Hot Discussions Popular discussions this week" at bounding box center [647, 204] width 377 height 37
